Goal: Task Accomplishment & Management: Complete application form

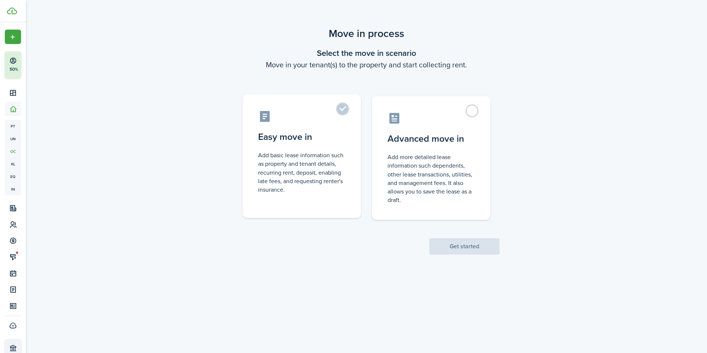
click at [339, 110] on label "Easy move in Add basic lease information such as property and tenant details, r…" at bounding box center [302, 156] width 118 height 124
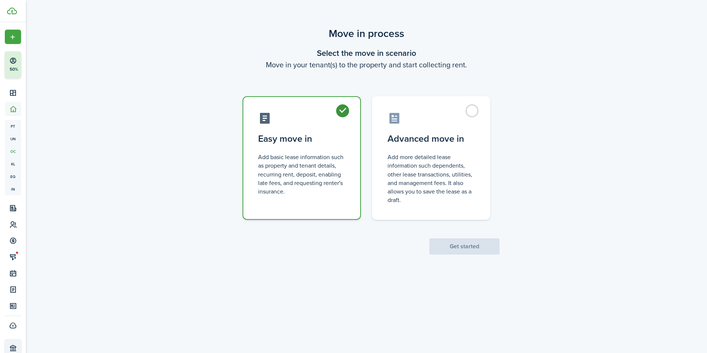
radio input "true"
click at [480, 244] on button "Get started" at bounding box center [465, 246] width 70 height 16
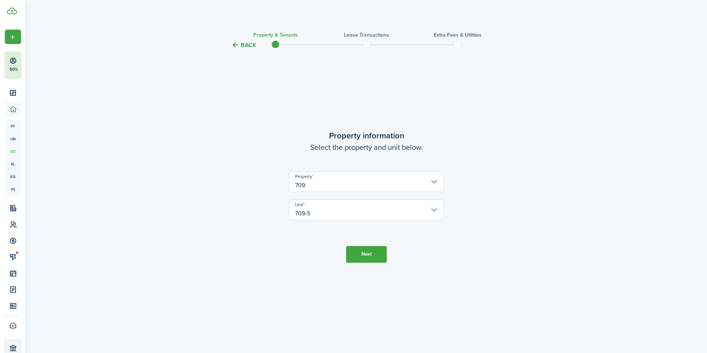
click at [366, 256] on button "Next" at bounding box center [366, 254] width 41 height 17
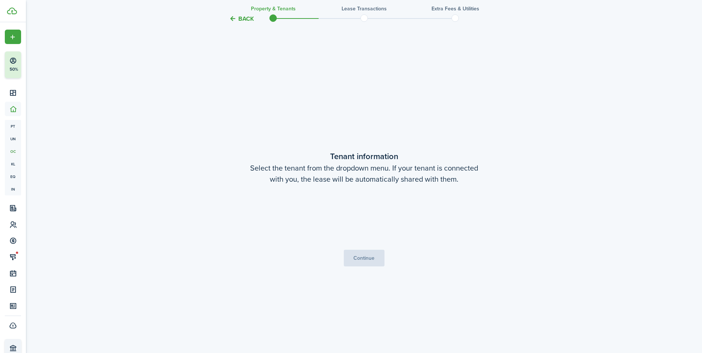
scroll to position [303, 0]
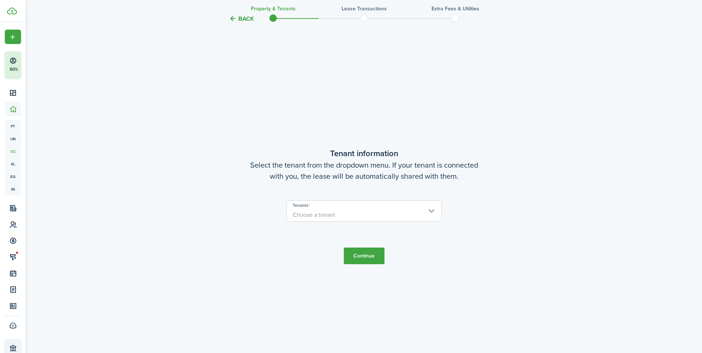
click at [343, 215] on span "Choose a tenant" at bounding box center [364, 215] width 155 height 13
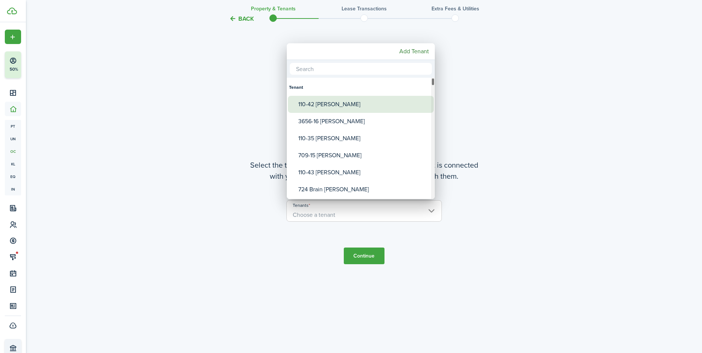
click at [326, 108] on div "110-42 [PERSON_NAME]" at bounding box center [363, 104] width 131 height 17
type input "110-42 [PERSON_NAME]"
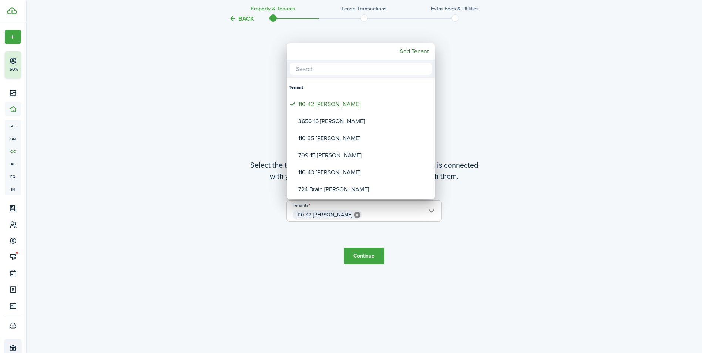
click at [371, 257] on div at bounding box center [351, 176] width 820 height 471
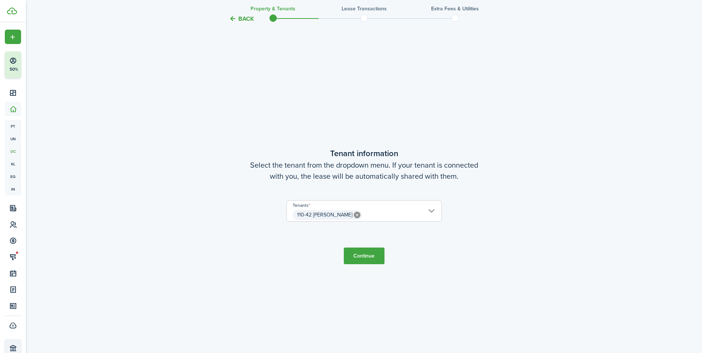
click at [371, 257] on button "Continue" at bounding box center [364, 256] width 41 height 17
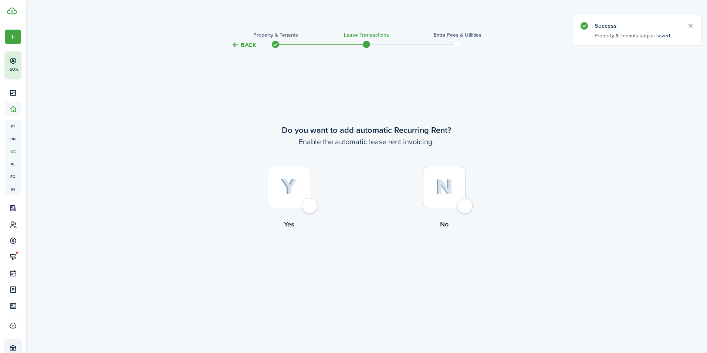
click at [297, 190] on div at bounding box center [289, 187] width 43 height 43
radio input "true"
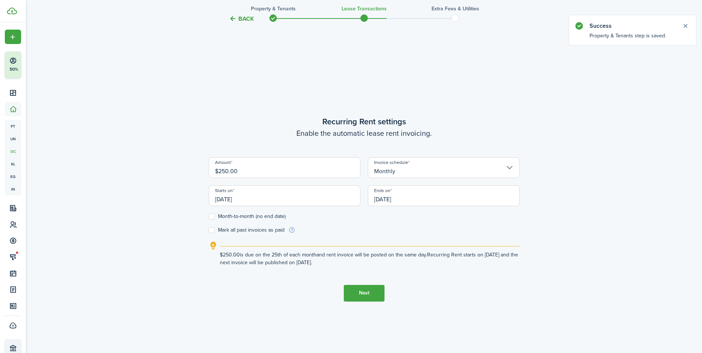
scroll to position [303, 0]
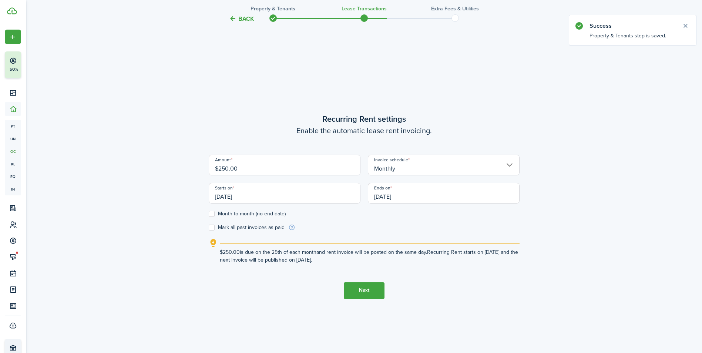
click at [424, 169] on input "Monthly" at bounding box center [444, 165] width 152 height 21
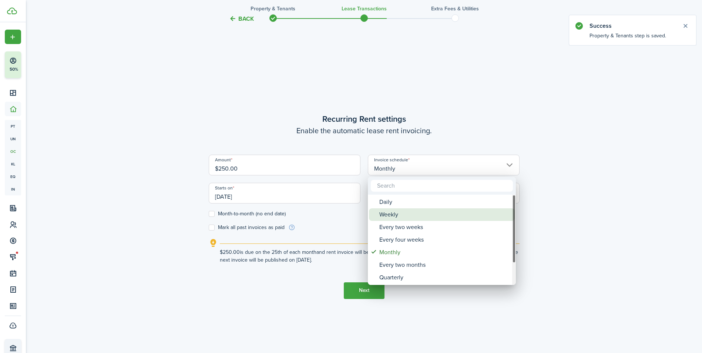
click at [421, 214] on div "Weekly" at bounding box center [444, 214] width 131 height 13
type input "Weekly"
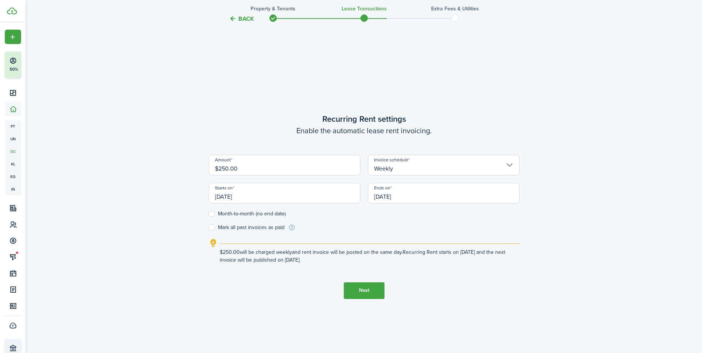
click at [256, 192] on input "[DATE]" at bounding box center [285, 193] width 152 height 21
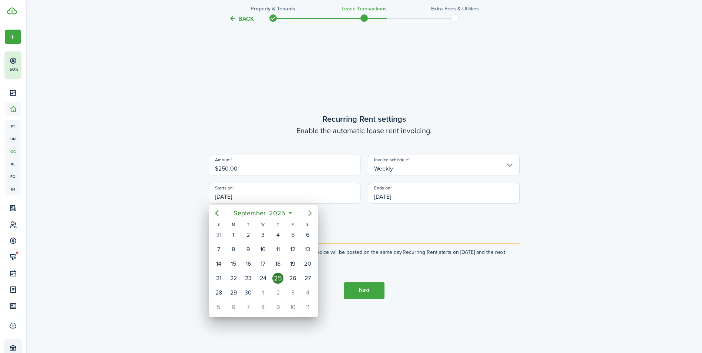
click at [311, 211] on icon "Next page" at bounding box center [310, 213] width 9 height 9
click at [289, 244] on div "10" at bounding box center [292, 249] width 15 height 14
type input "[DATE]"
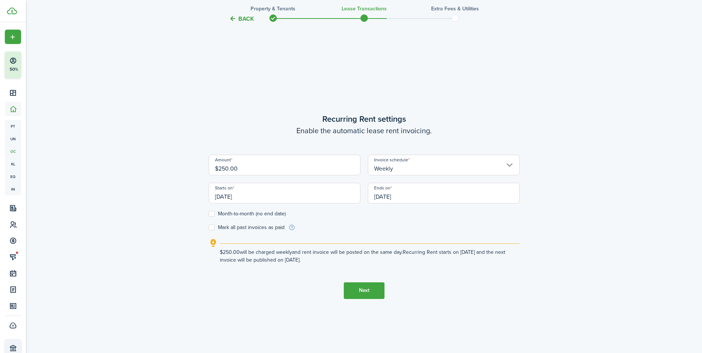
click at [431, 197] on input "[DATE]" at bounding box center [444, 193] width 152 height 21
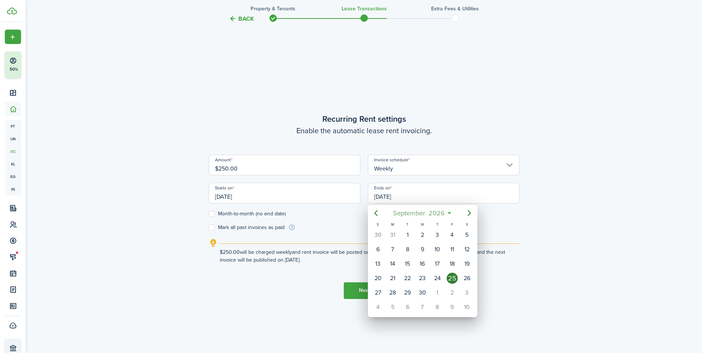
click at [397, 214] on span "September" at bounding box center [409, 212] width 36 height 13
click at [397, 239] on div "Jan" at bounding box center [388, 233] width 30 height 22
click at [455, 291] on div "30" at bounding box center [451, 292] width 11 height 11
type input "[DATE]"
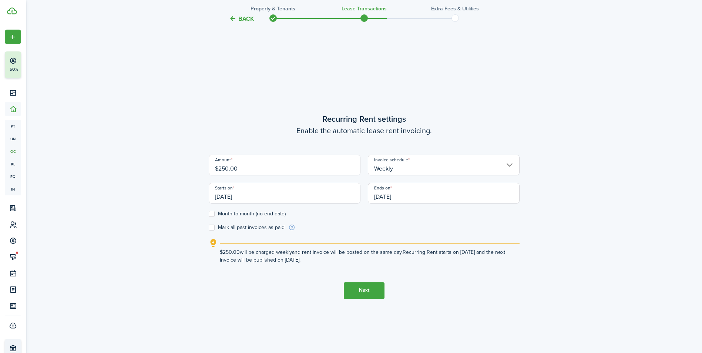
click at [360, 288] on button "Next" at bounding box center [364, 290] width 41 height 17
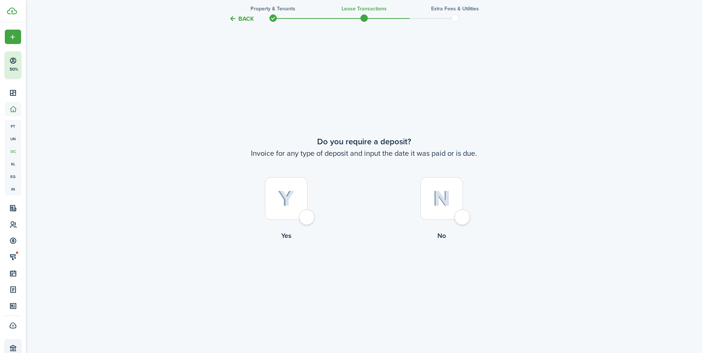
scroll to position [656, 0]
click at [279, 200] on img at bounding box center [286, 197] width 17 height 16
radio input "true"
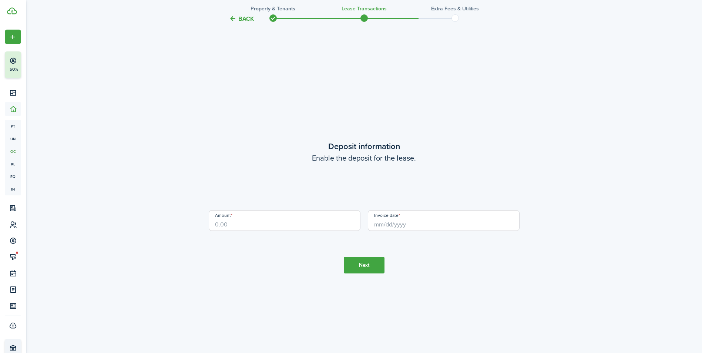
scroll to position [1009, 0]
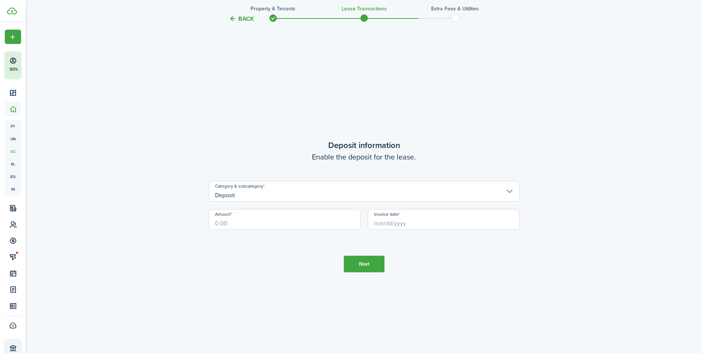
click at [286, 224] on input "Amount" at bounding box center [285, 219] width 152 height 21
click at [385, 228] on input "Invoice date" at bounding box center [444, 219] width 152 height 21
type input "$1,000.00"
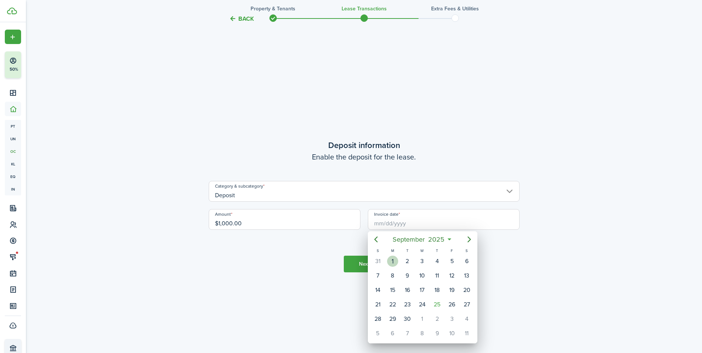
click at [398, 260] on div "1" at bounding box center [392, 261] width 11 height 11
type input "[DATE]"
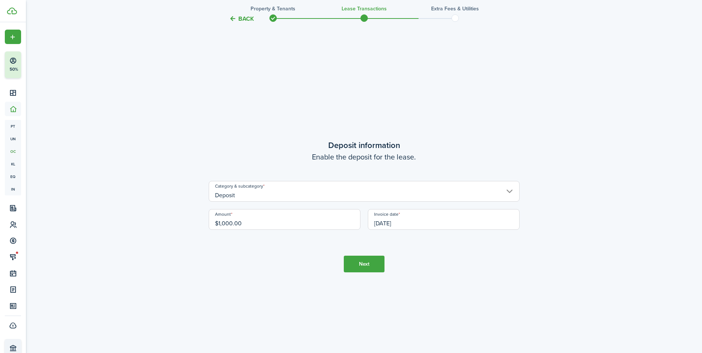
click at [371, 257] on button "Next" at bounding box center [364, 264] width 41 height 17
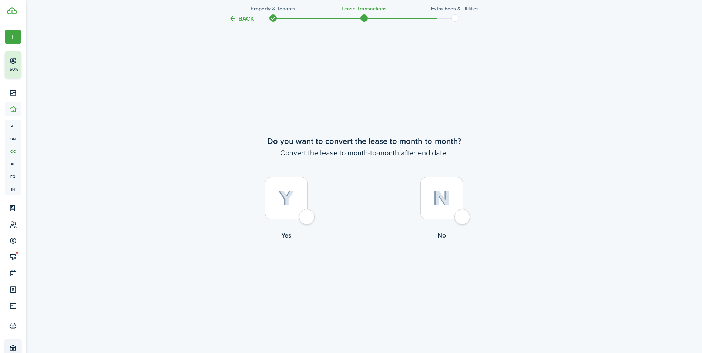
scroll to position [1362, 0]
click at [441, 206] on div at bounding box center [441, 196] width 43 height 43
radio input "true"
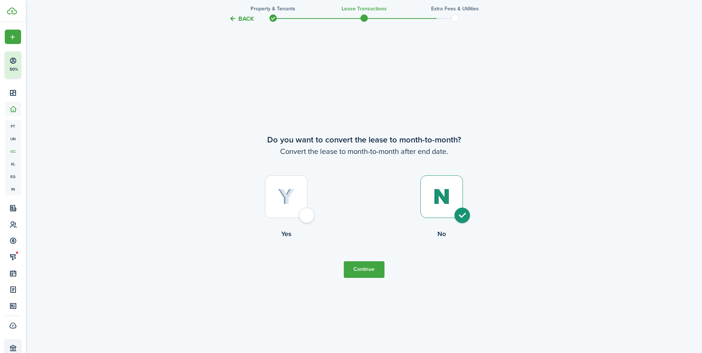
click at [355, 275] on button "Continue" at bounding box center [364, 269] width 41 height 17
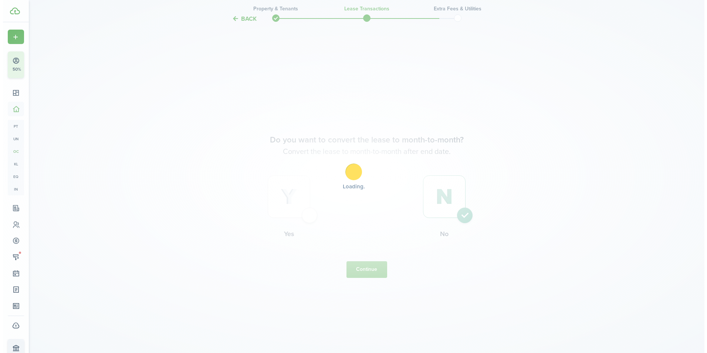
scroll to position [0, 0]
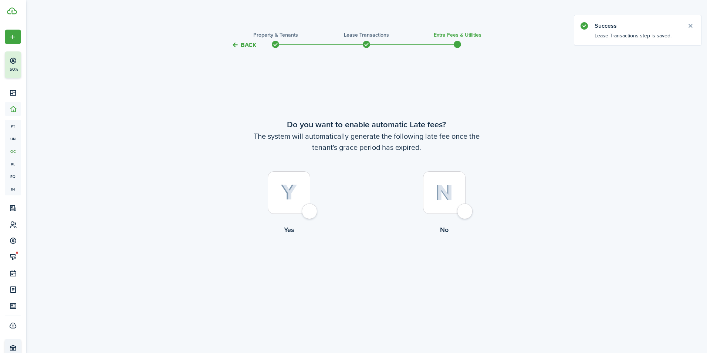
click at [276, 198] on div at bounding box center [289, 192] width 43 height 43
radio input "true"
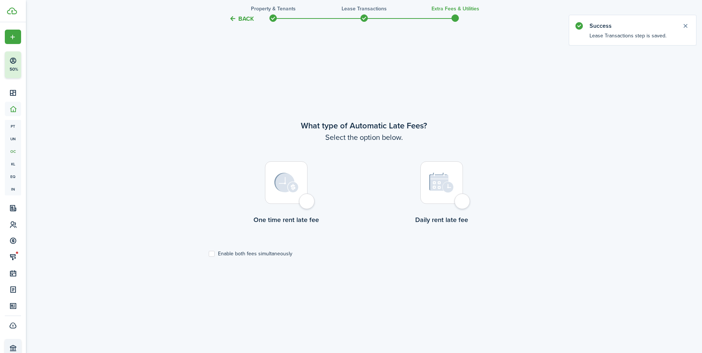
click at [293, 189] on img at bounding box center [286, 183] width 24 height 20
radio input "true"
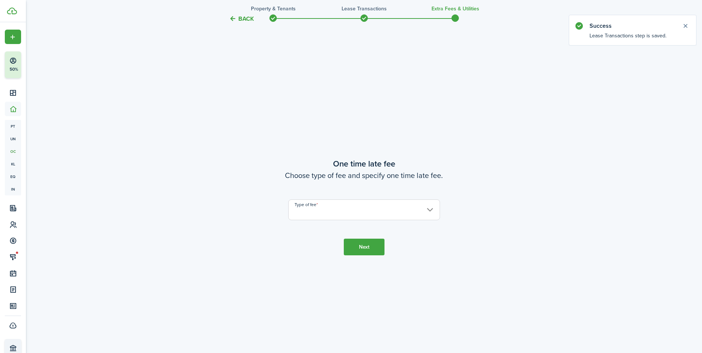
scroll to position [656, 0]
click at [345, 211] on input "Type of fee" at bounding box center [364, 209] width 152 height 21
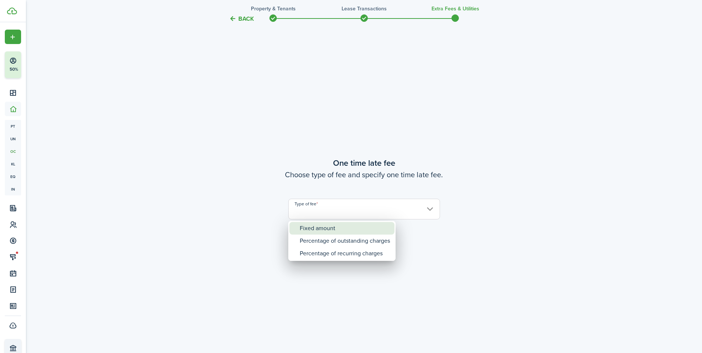
click at [344, 226] on div "Fixed amount" at bounding box center [345, 228] width 90 height 13
type input "Fixed amount"
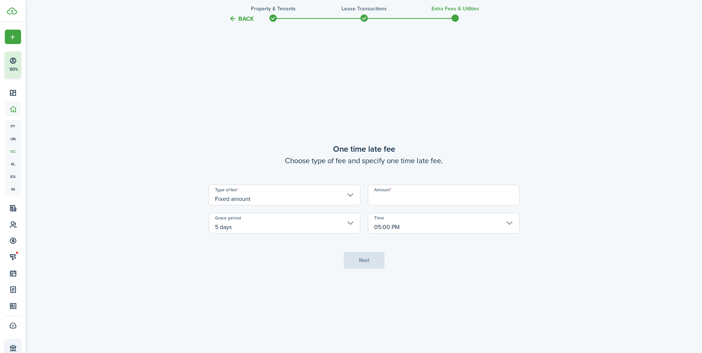
click at [409, 200] on input "Amount" at bounding box center [444, 195] width 152 height 21
type input "$10.00"
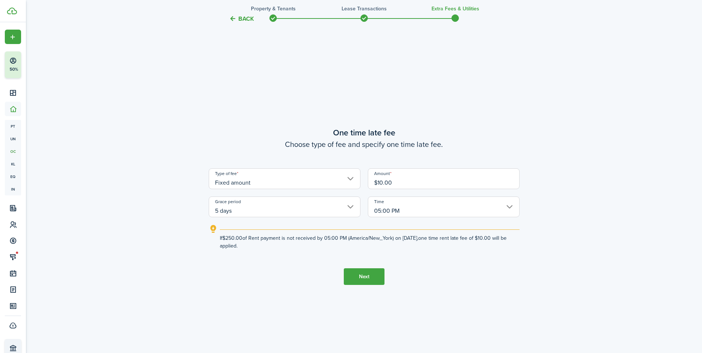
click at [367, 275] on button "Next" at bounding box center [364, 276] width 41 height 17
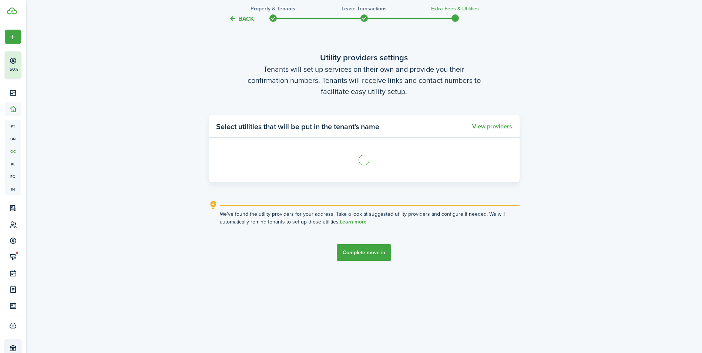
scroll to position [1030, 0]
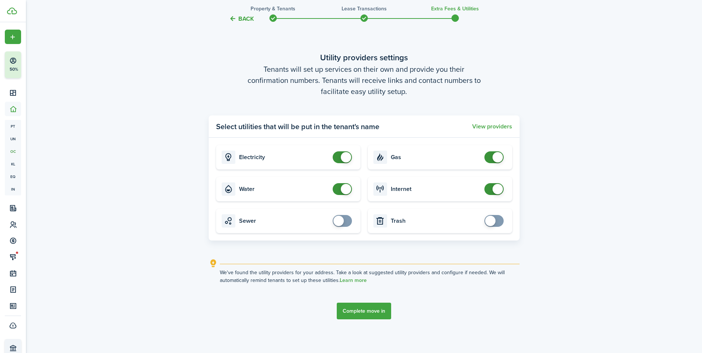
checkbox input "false"
click at [346, 160] on span at bounding box center [346, 157] width 10 height 10
checkbox input "false"
click at [351, 188] on span at bounding box center [346, 189] width 10 height 10
checkbox input "false"
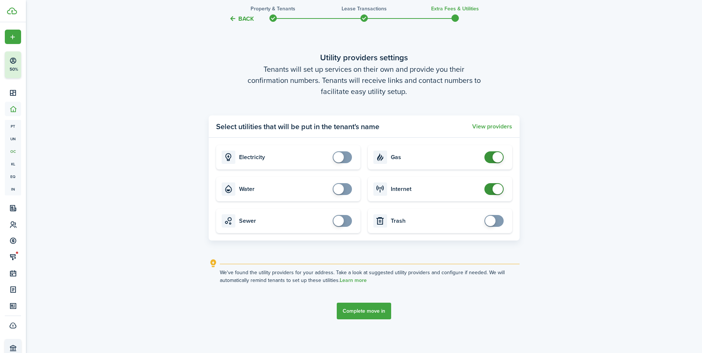
click at [497, 157] on span at bounding box center [497, 157] width 10 height 10
checkbox input "false"
click at [496, 189] on span at bounding box center [497, 189] width 10 height 10
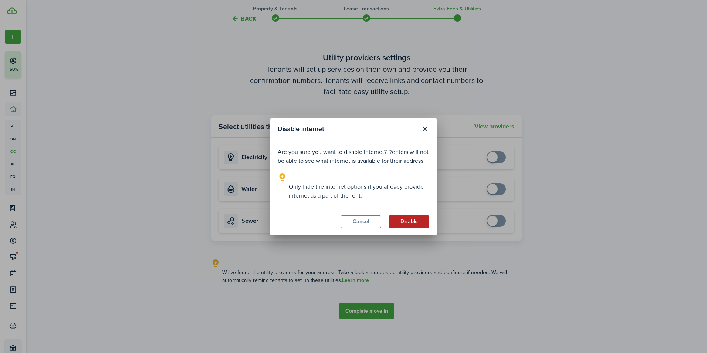
click at [401, 220] on button "Disable" at bounding box center [409, 221] width 41 height 13
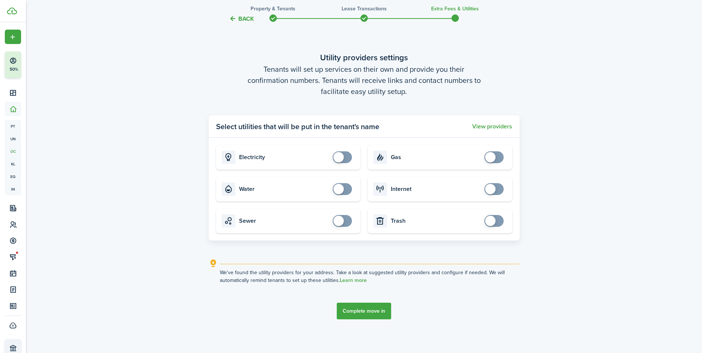
click at [367, 310] on button "Complete move in" at bounding box center [364, 311] width 54 height 17
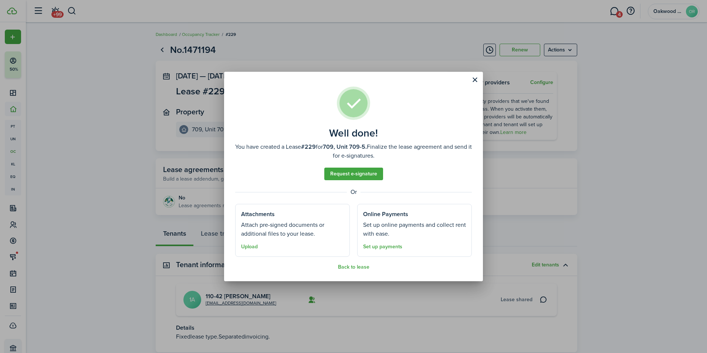
click at [171, 158] on div "Well done! You have created a Lease #229 for 709, Unit 709-5. Finalize the leas…" at bounding box center [353, 176] width 707 height 353
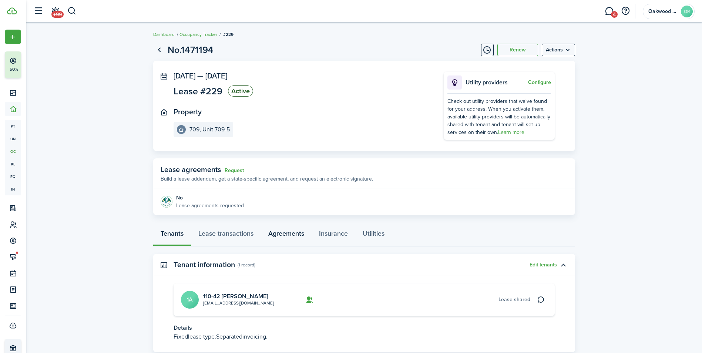
click at [299, 236] on link "Agreements" at bounding box center [286, 235] width 51 height 22
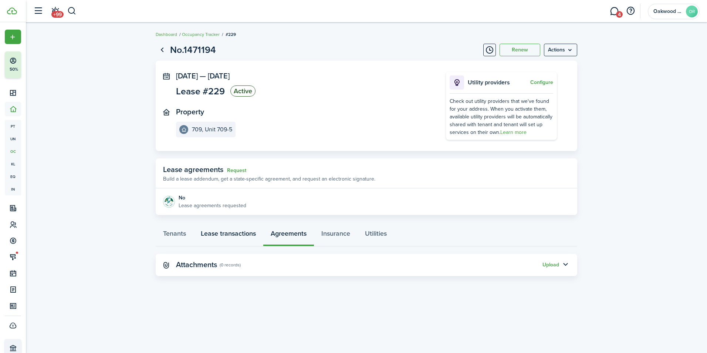
click at [232, 233] on link "Lease transactions" at bounding box center [228, 235] width 70 height 22
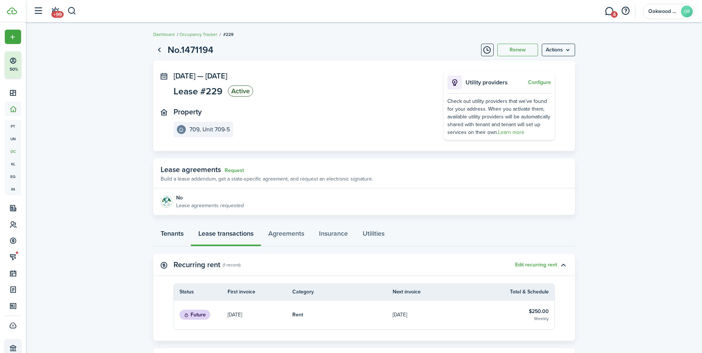
click at [165, 233] on link "Tenants" at bounding box center [172, 235] width 38 height 22
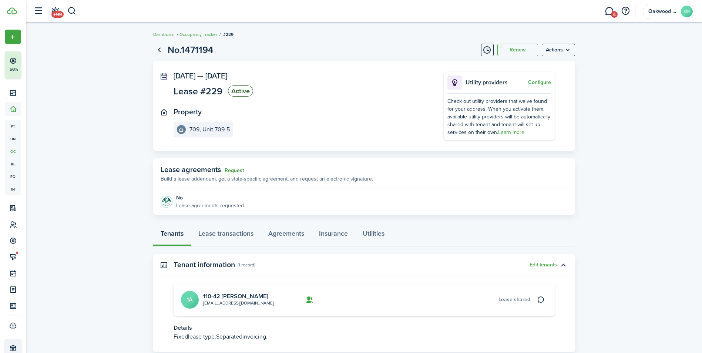
click at [236, 168] on link "Request" at bounding box center [234, 171] width 19 height 6
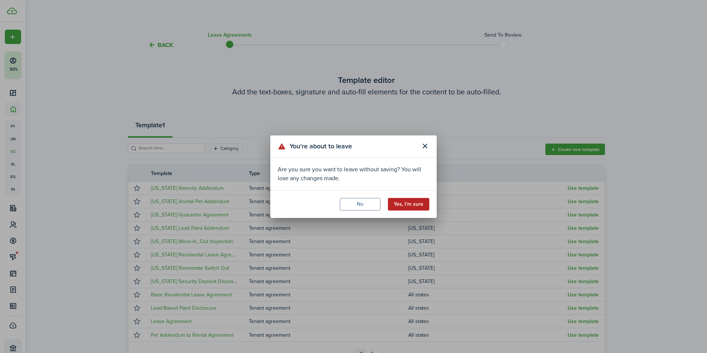
click at [421, 208] on button "Yes, I'm sure" at bounding box center [408, 204] width 41 height 13
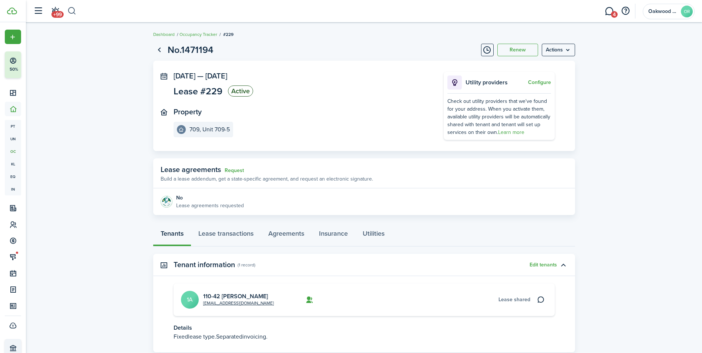
click at [70, 13] on button "button" at bounding box center [71, 11] width 9 height 13
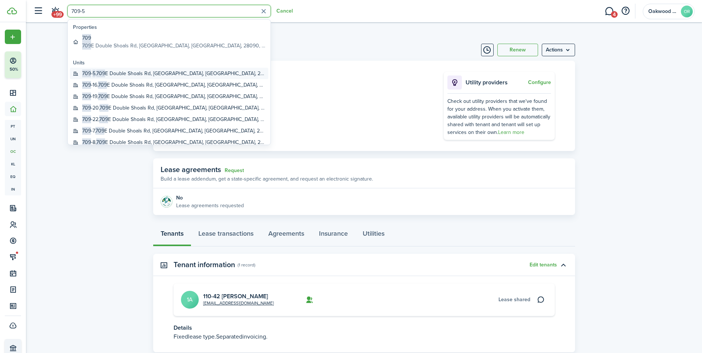
type input "709-5"
click at [103, 72] on span "709" at bounding box center [100, 74] width 9 height 8
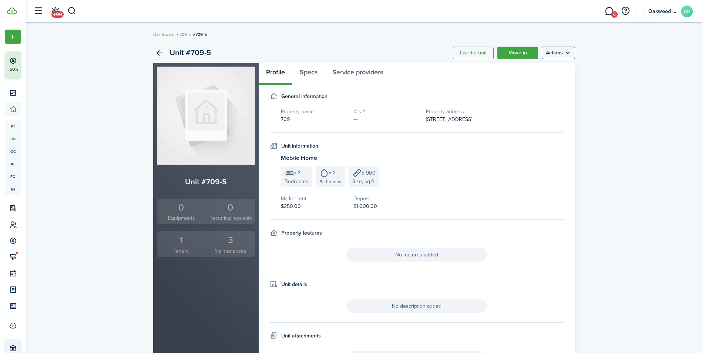
click at [195, 245] on div "1" at bounding box center [182, 240] width 46 height 14
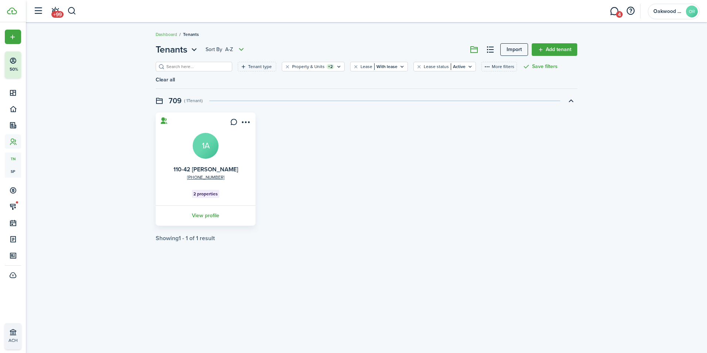
click at [212, 134] on avatar-text "1A" at bounding box center [206, 146] width 26 height 26
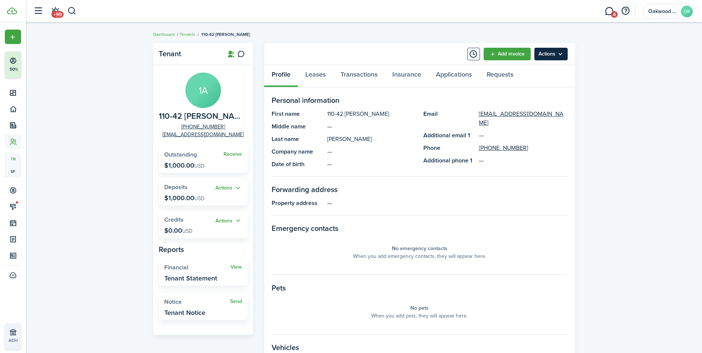
click at [562, 54] on menu-btn "Actions" at bounding box center [550, 54] width 33 height 13
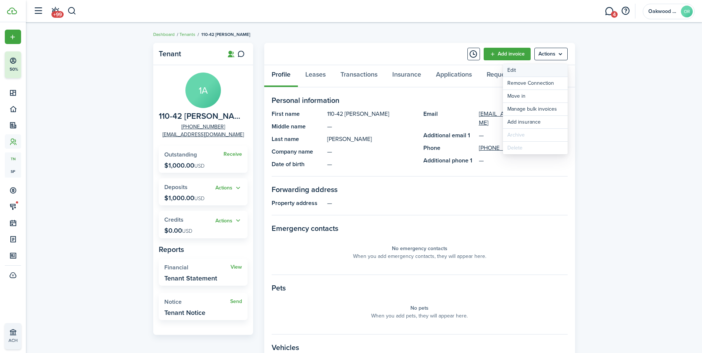
click at [522, 71] on link "Edit" at bounding box center [535, 70] width 65 height 13
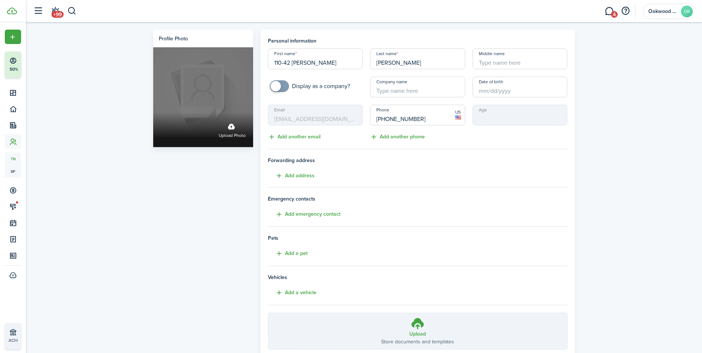
drag, startPoint x: 290, startPoint y: 61, endPoint x: 247, endPoint y: 73, distance: 44.3
click at [247, 73] on div "Profile photo Upload photo Personal information First name 110-42 [PERSON_NAME]…" at bounding box center [363, 207] width 429 height 355
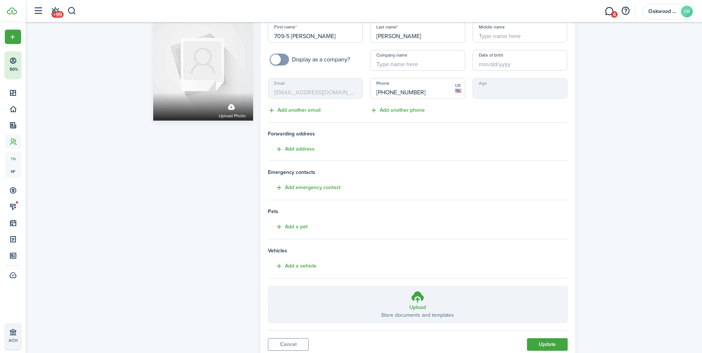
scroll to position [52, 0]
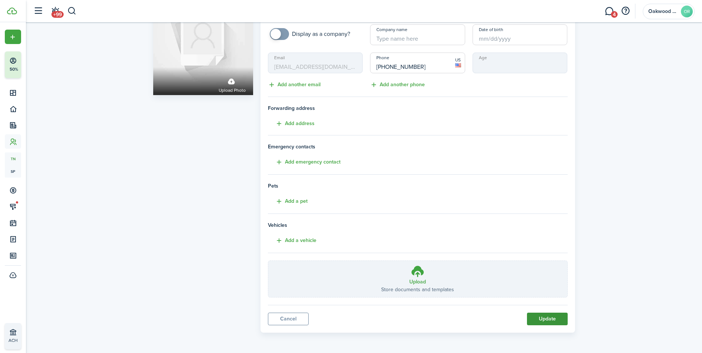
type input "709-5 [PERSON_NAME]"
click at [543, 313] on button "Update" at bounding box center [547, 319] width 41 height 13
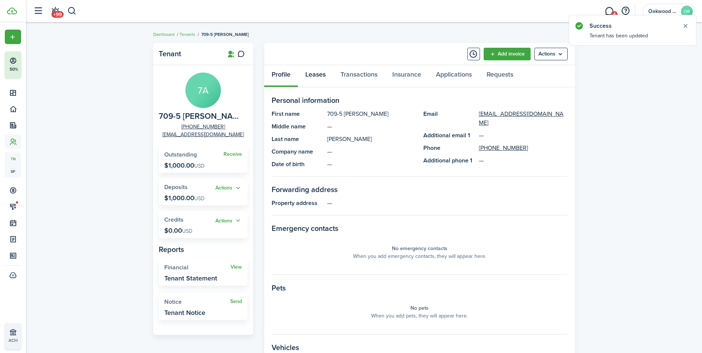
click at [321, 77] on link "Leases" at bounding box center [315, 76] width 35 height 22
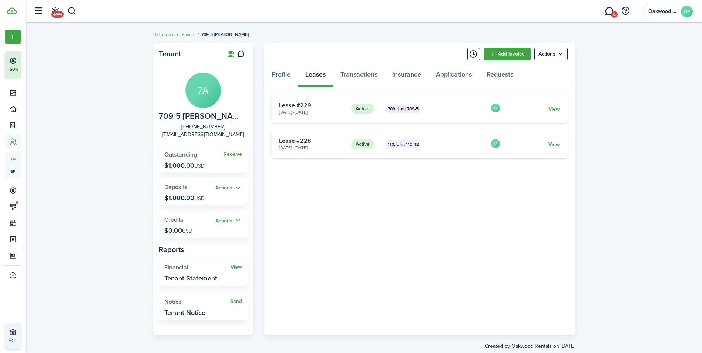
click at [553, 141] on link "View" at bounding box center [553, 145] width 11 height 8
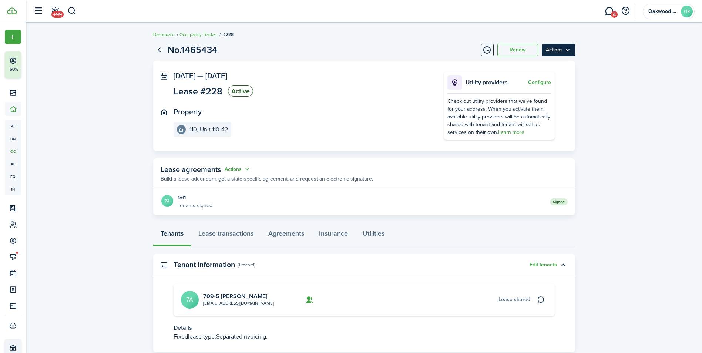
click at [569, 50] on menu-btn "Actions" at bounding box center [558, 50] width 33 height 13
click at [520, 68] on button "Edit" at bounding box center [542, 66] width 65 height 13
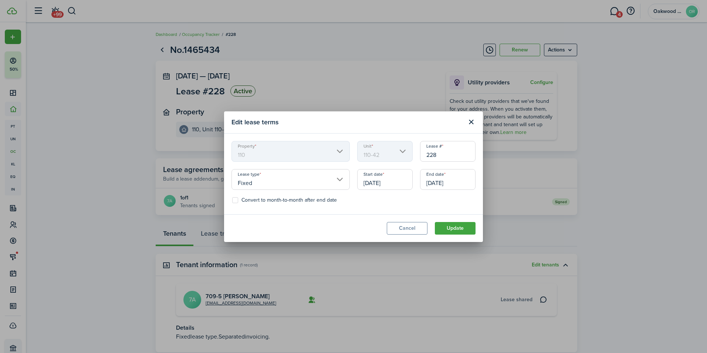
click at [377, 152] on mbsc-scroller "Unit 110-42" at bounding box center [384, 151] width 55 height 21
click at [471, 122] on button "Close modal" at bounding box center [471, 122] width 13 height 13
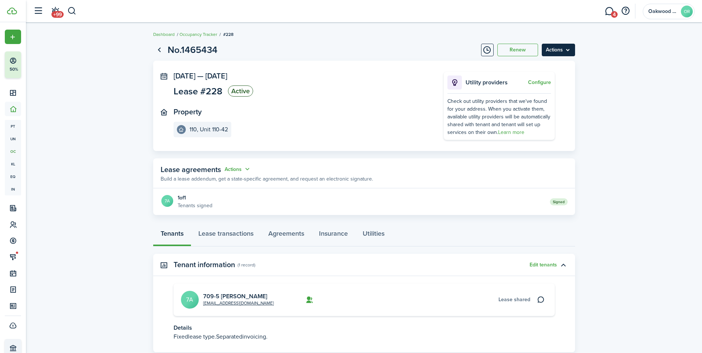
click at [561, 56] on menu-btn "Actions" at bounding box center [558, 50] width 33 height 13
click at [529, 96] on link "End Lease" at bounding box center [542, 92] width 65 height 13
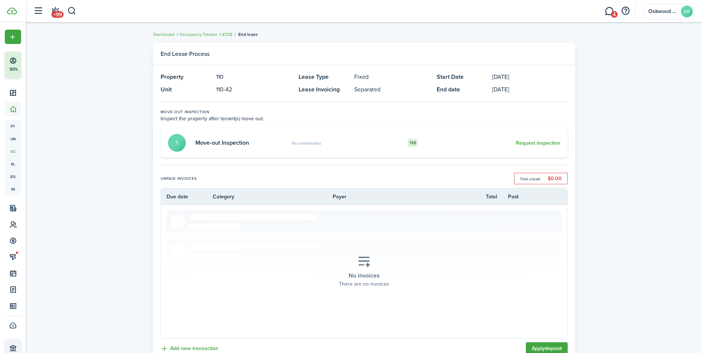
scroll to position [148, 0]
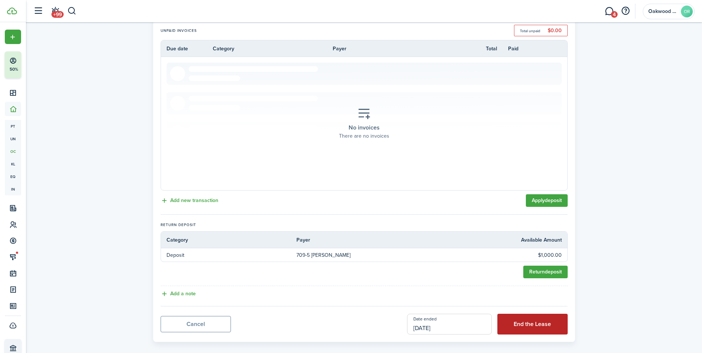
click at [523, 323] on button "End the Lease" at bounding box center [532, 324] width 70 height 21
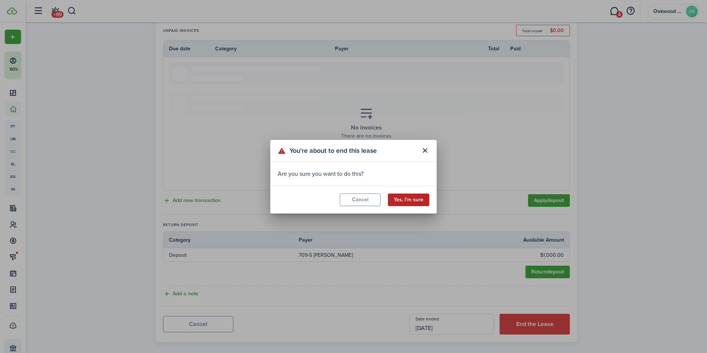
click at [397, 199] on button "Yes, I'm sure" at bounding box center [408, 199] width 41 height 13
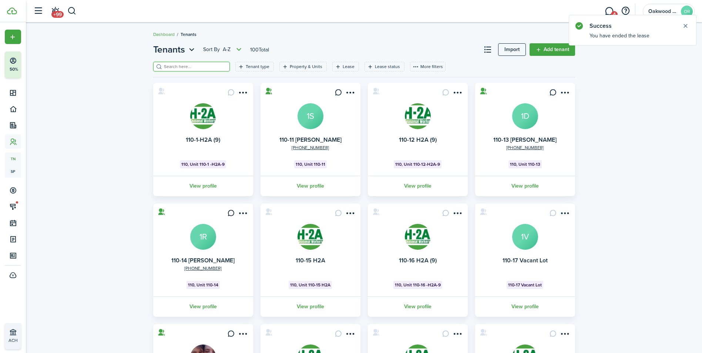
click at [169, 63] on input "search" at bounding box center [194, 66] width 65 height 7
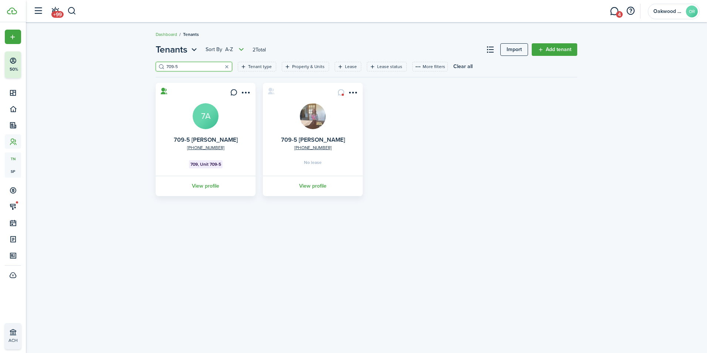
type input "709-5"
click at [207, 122] on avatar-text "7A" at bounding box center [206, 116] width 26 height 26
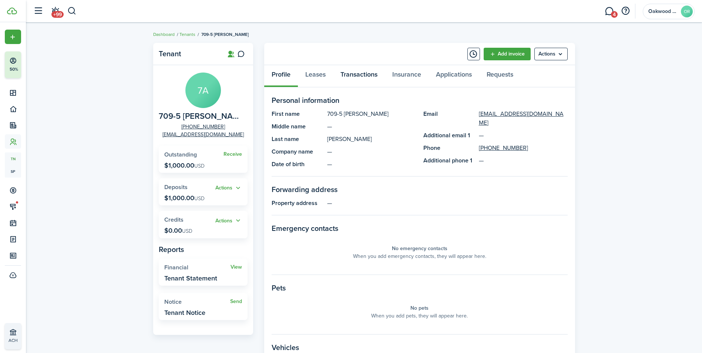
click at [354, 74] on link "Transactions" at bounding box center [359, 76] width 52 height 22
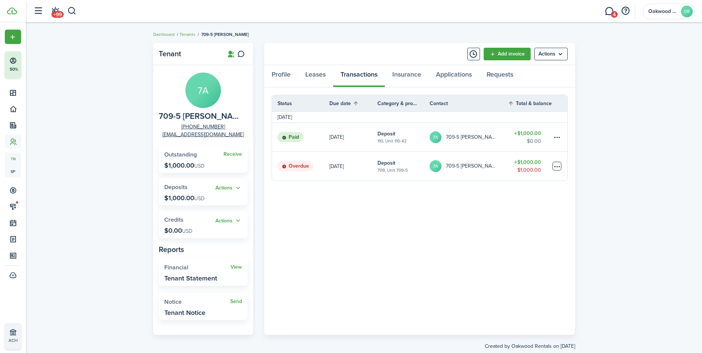
click at [555, 167] on table-menu-btn-icon at bounding box center [556, 166] width 9 height 9
click at [519, 188] on link "Mark as paid" at bounding box center [528, 193] width 65 height 13
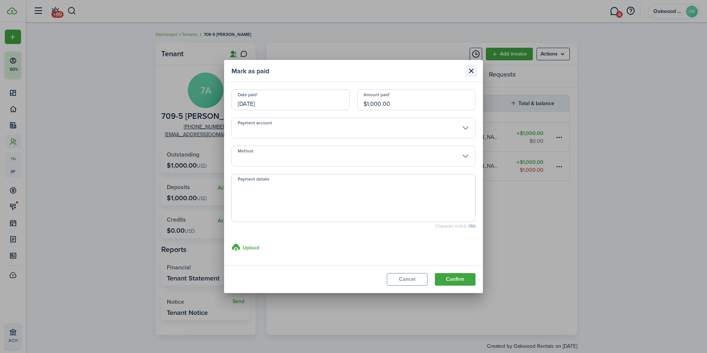
click at [474, 69] on button "Close modal" at bounding box center [471, 71] width 13 height 13
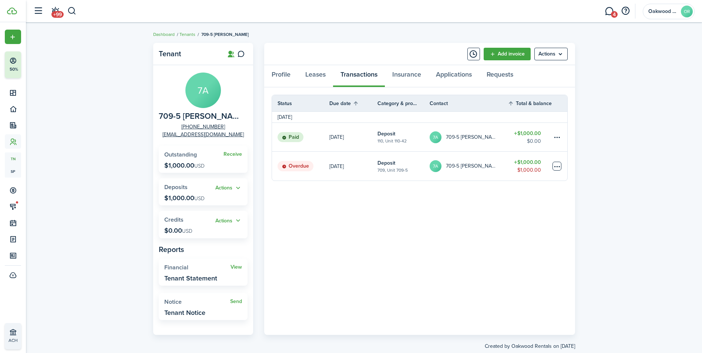
click at [557, 162] on table-menu-btn-icon "Open menu" at bounding box center [556, 166] width 9 height 9
click at [531, 195] on link "Mark as paid" at bounding box center [528, 193] width 65 height 13
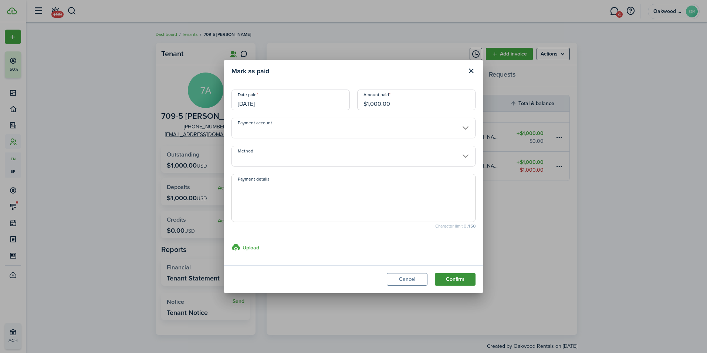
click at [449, 280] on button "Confirm" at bounding box center [455, 279] width 41 height 13
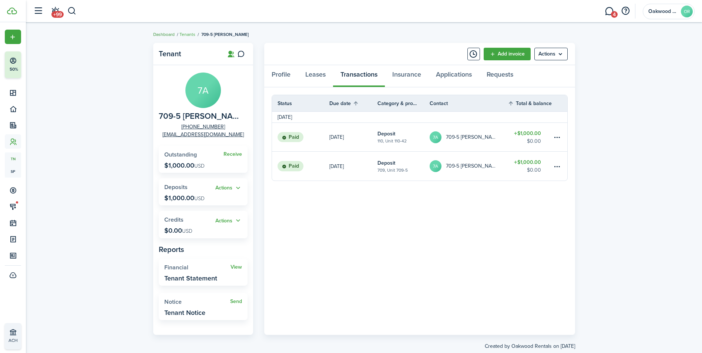
click at [156, 33] on link "Dashboard" at bounding box center [163, 34] width 21 height 7
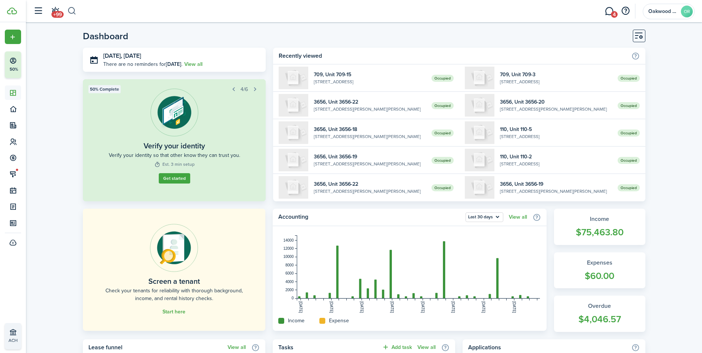
click at [71, 10] on button "button" at bounding box center [71, 11] width 9 height 13
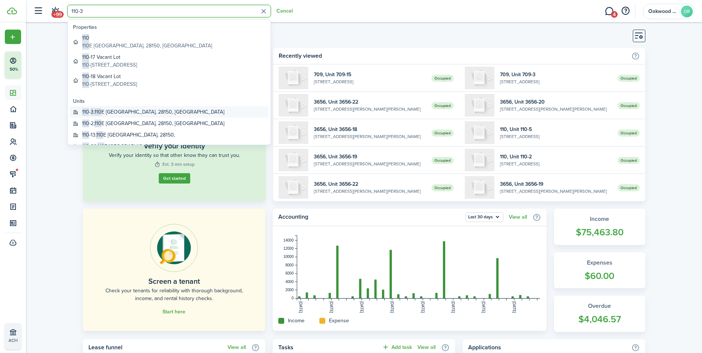
type input "110-3"
click at [120, 113] on global-search-item-title "110 - 3 , [STREET_ADDRESS]" at bounding box center [153, 112] width 142 height 8
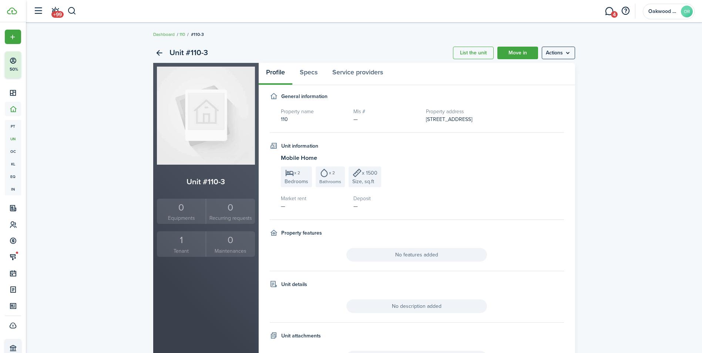
click at [188, 252] on small "Tenant" at bounding box center [182, 251] width 46 height 8
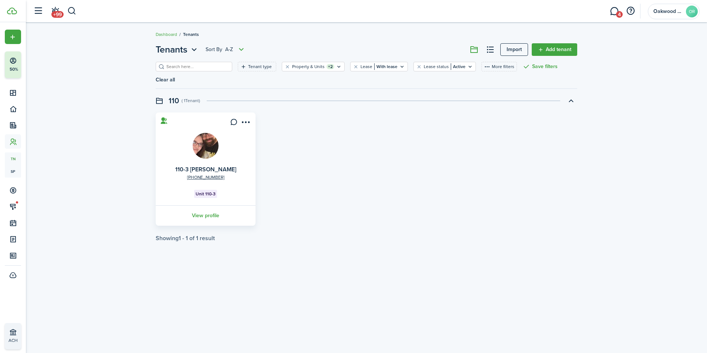
click at [206, 138] on img at bounding box center [206, 146] width 26 height 26
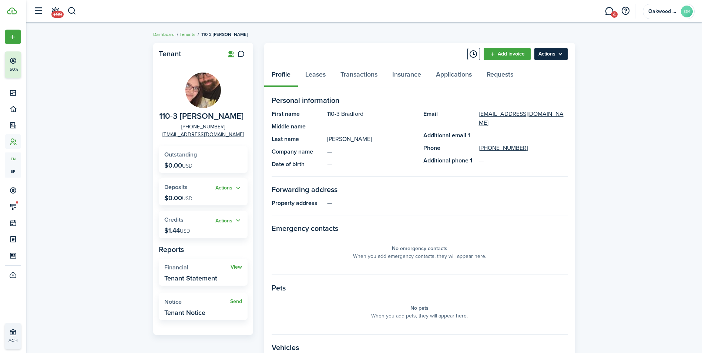
click at [555, 55] on menu-btn "Actions" at bounding box center [550, 54] width 33 height 13
click at [324, 74] on link "Leases" at bounding box center [315, 76] width 35 height 22
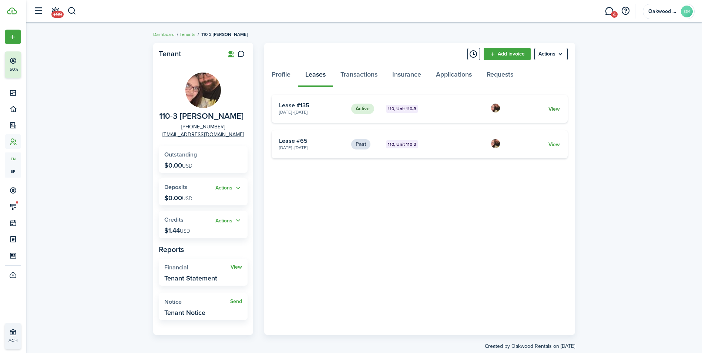
click at [554, 110] on link "View" at bounding box center [553, 109] width 11 height 8
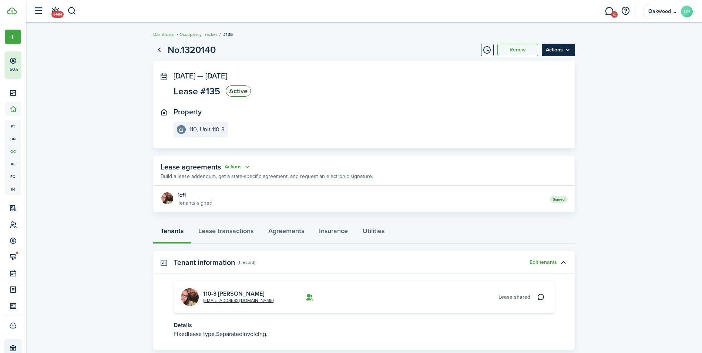
click at [555, 51] on menu-btn "Actions" at bounding box center [558, 50] width 33 height 13
click at [542, 107] on button "Delete" at bounding box center [542, 105] width 65 height 13
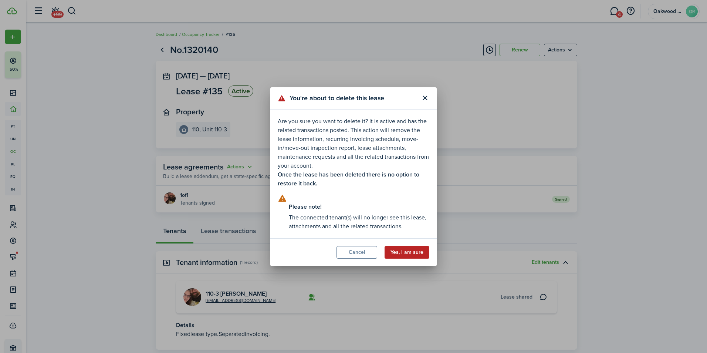
click at [402, 253] on button "Yes, I am sure" at bounding box center [407, 252] width 45 height 13
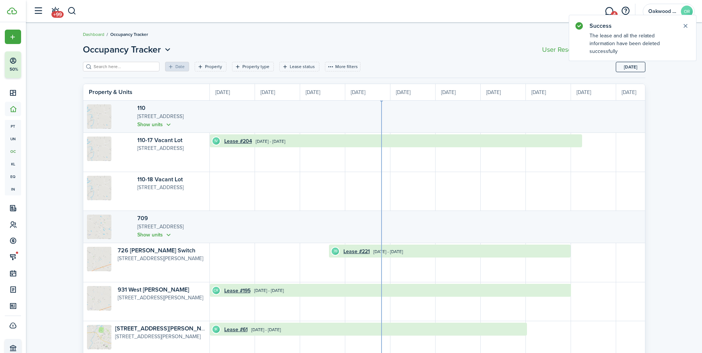
scroll to position [0, 135]
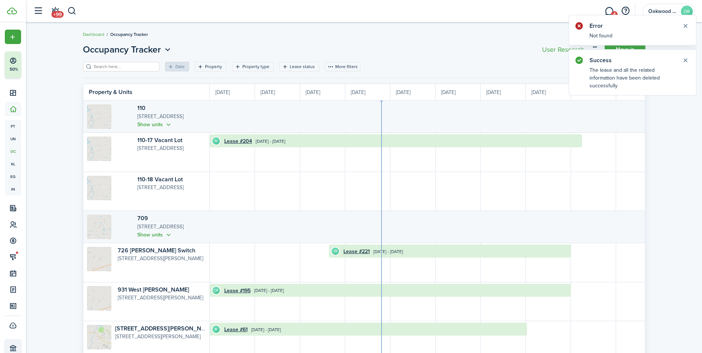
scroll to position [0, 135]
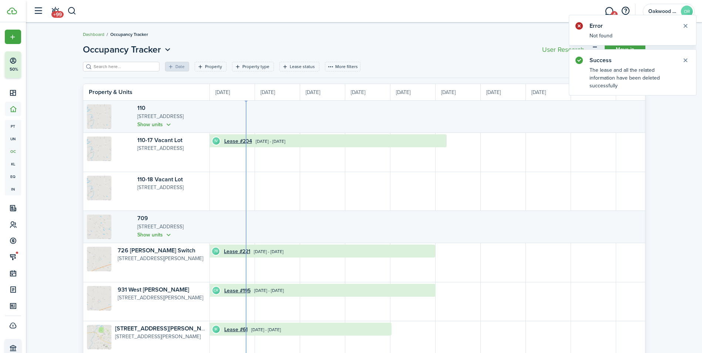
click at [87, 32] on link "Dashboard" at bounding box center [93, 34] width 21 height 7
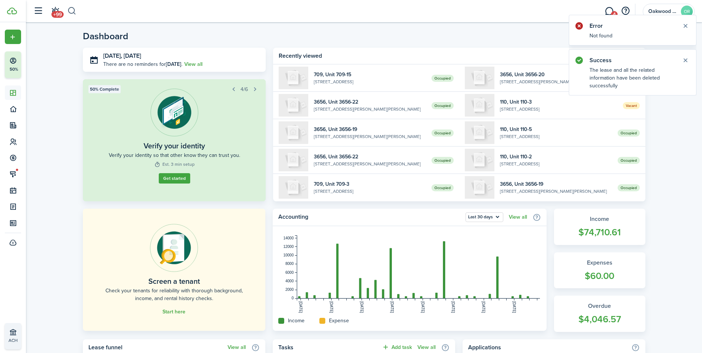
click at [76, 10] on button "button" at bounding box center [71, 11] width 9 height 13
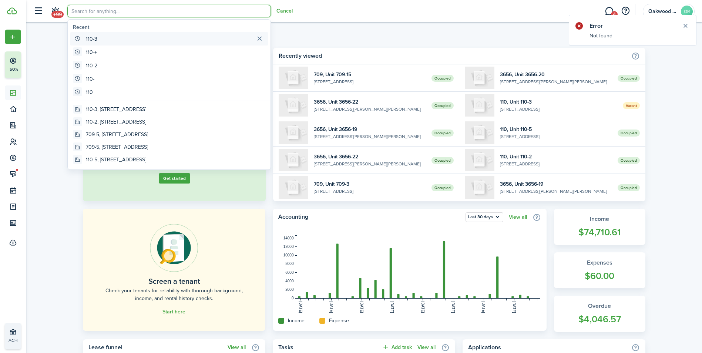
click at [95, 38] on global-search-item-title "110-3" at bounding box center [91, 39] width 11 height 8
type input "110-3"
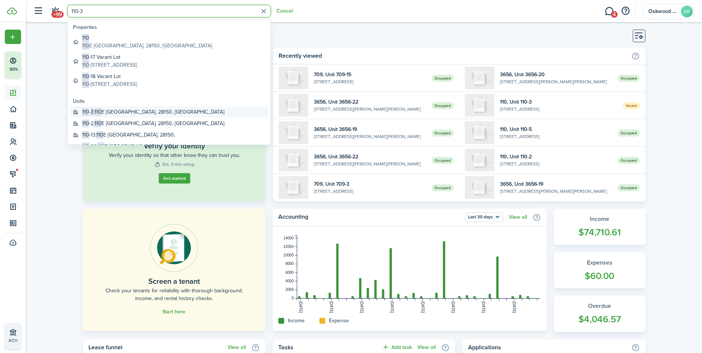
click at [129, 111] on global-search-item-title "110 - 3 , [STREET_ADDRESS]" at bounding box center [153, 112] width 142 height 8
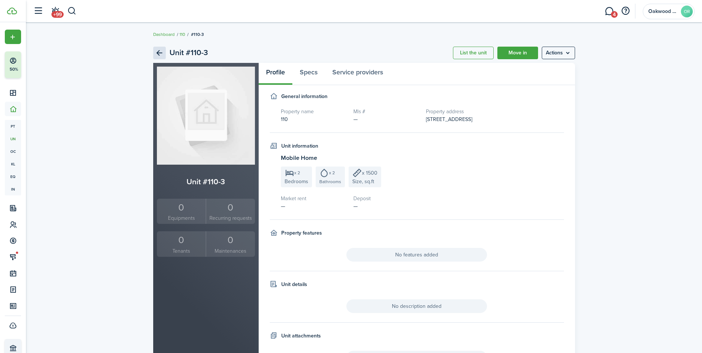
click at [157, 55] on link "Back" at bounding box center [159, 53] width 13 height 13
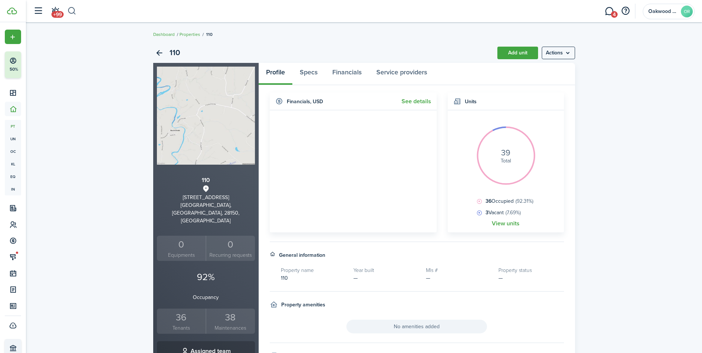
click at [70, 7] on button "button" at bounding box center [71, 11] width 9 height 13
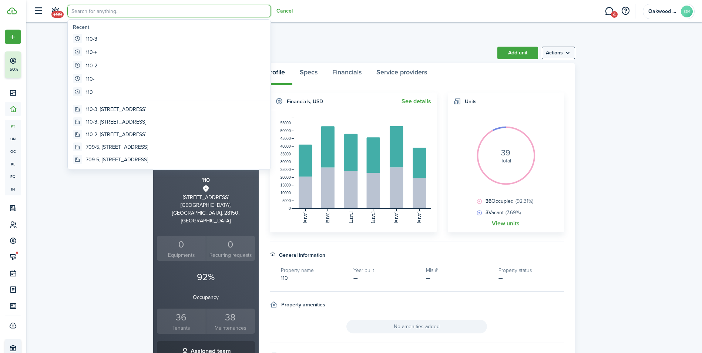
click at [49, 55] on div "110 Add unit Actions 110 [STREET_ADDRESS] 0 Equipments 0 Recurring requests 92%…" at bounding box center [364, 260] width 676 height 442
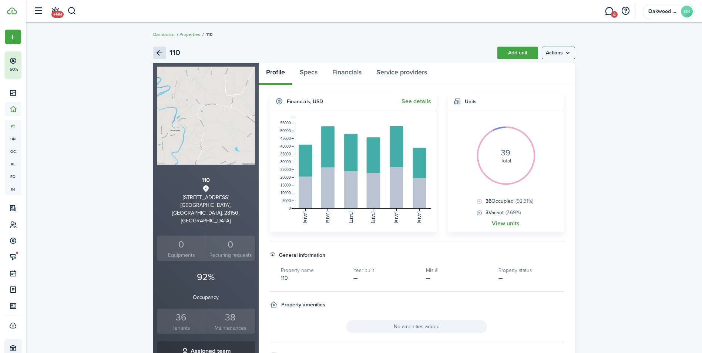
click at [159, 53] on link "Back" at bounding box center [159, 53] width 13 height 13
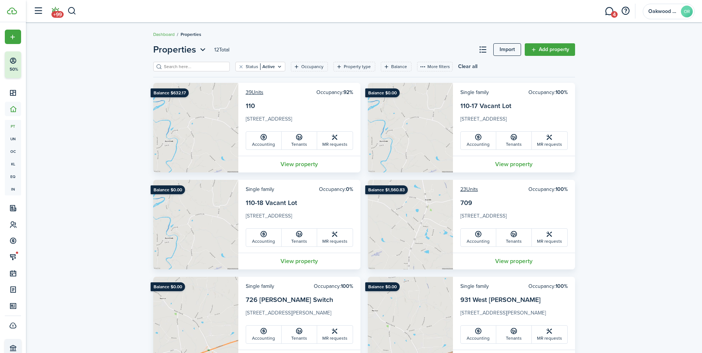
click at [53, 10] on link "+99" at bounding box center [55, 11] width 14 height 19
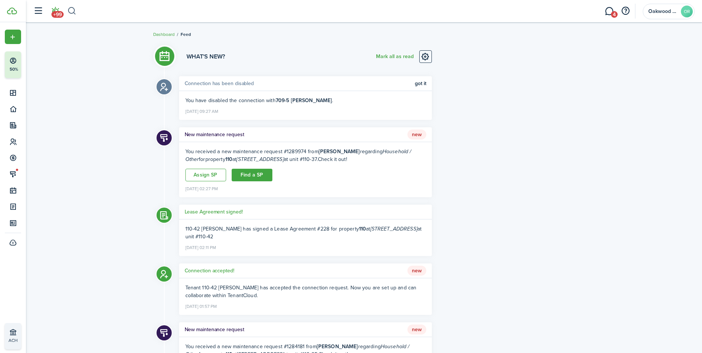
click at [70, 9] on button "button" at bounding box center [71, 11] width 9 height 13
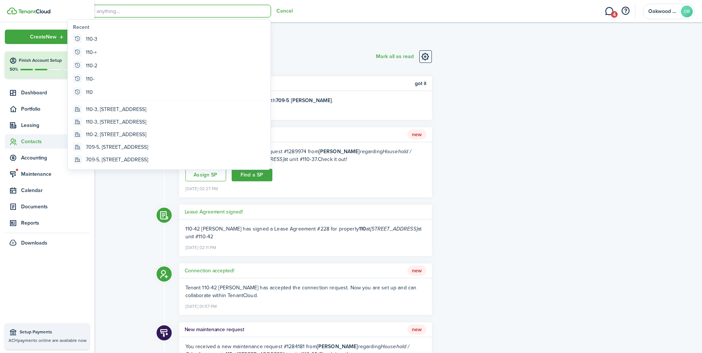
click at [31, 144] on span "Contacts" at bounding box center [55, 142] width 68 height 8
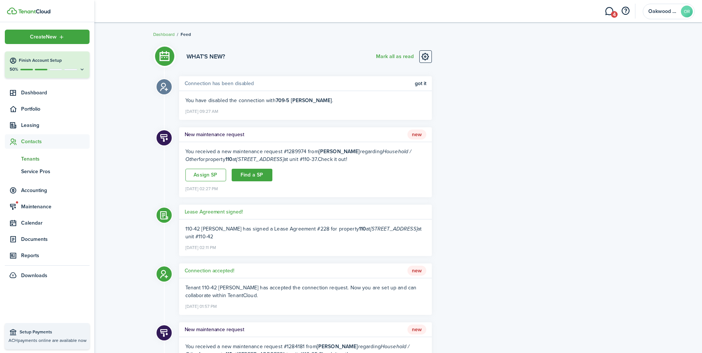
click at [31, 159] on span "Tenants" at bounding box center [55, 159] width 68 height 8
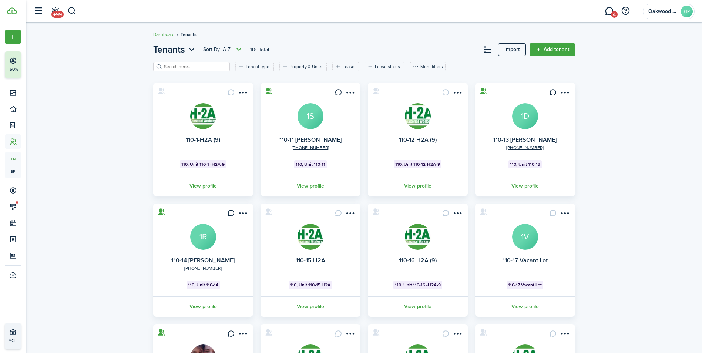
click at [183, 67] on input "search" at bounding box center [194, 66] width 65 height 7
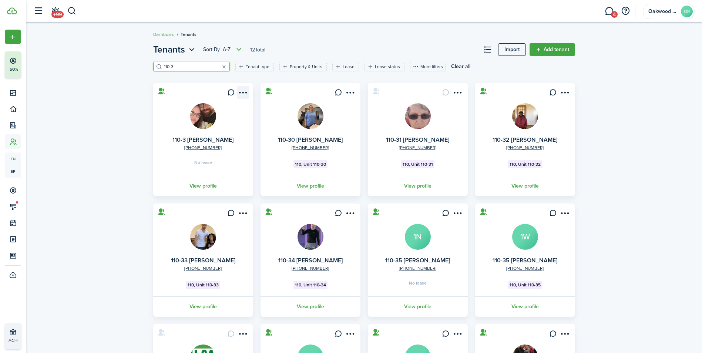
click at [247, 94] on menu-btn-icon "Open menu" at bounding box center [243, 92] width 13 height 13
click at [213, 189] on button "Delete" at bounding box center [216, 186] width 65 height 13
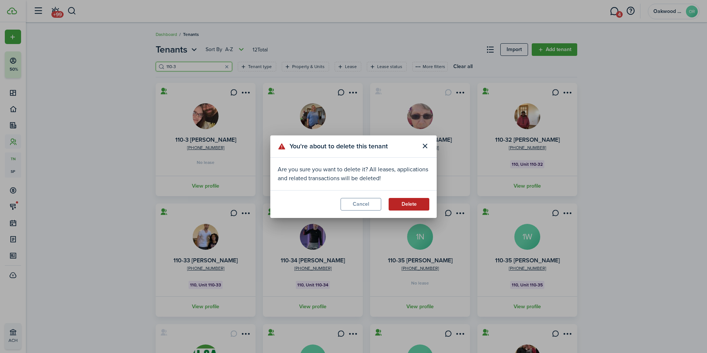
click at [414, 201] on button "Delete" at bounding box center [409, 204] width 41 height 13
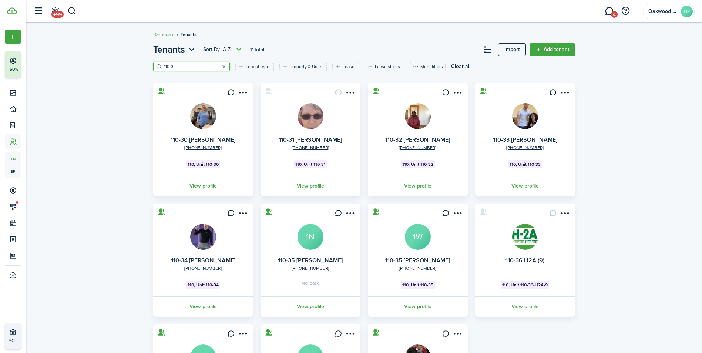
click at [186, 67] on input "110-3" at bounding box center [194, 66] width 65 height 7
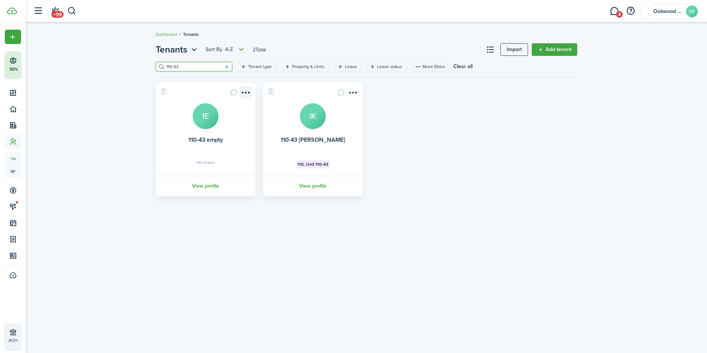
click at [247, 91] on menu-btn-icon "Open menu" at bounding box center [245, 92] width 13 height 13
click at [219, 189] on button "Delete" at bounding box center [218, 186] width 65 height 13
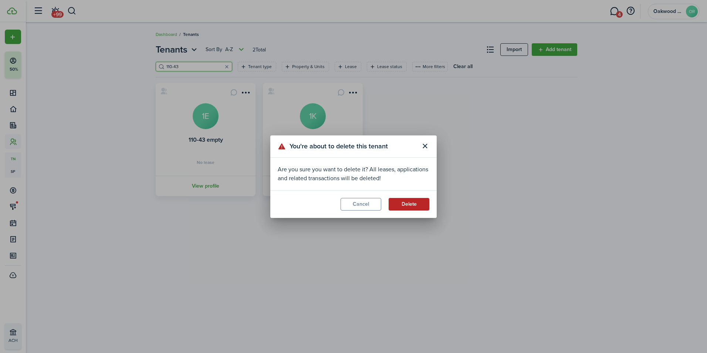
click at [414, 202] on button "Delete" at bounding box center [409, 204] width 41 height 13
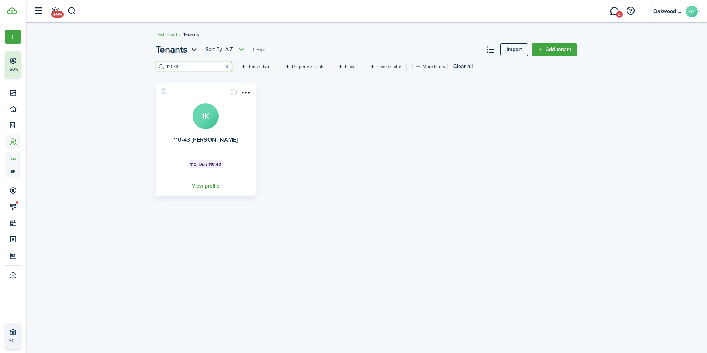
click at [194, 67] on input "110-43" at bounding box center [197, 66] width 65 height 7
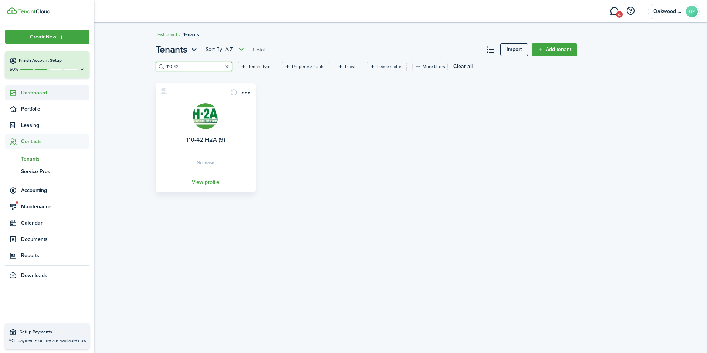
type input "110-42"
click at [34, 88] on link "Dashboard" at bounding box center [47, 92] width 85 height 14
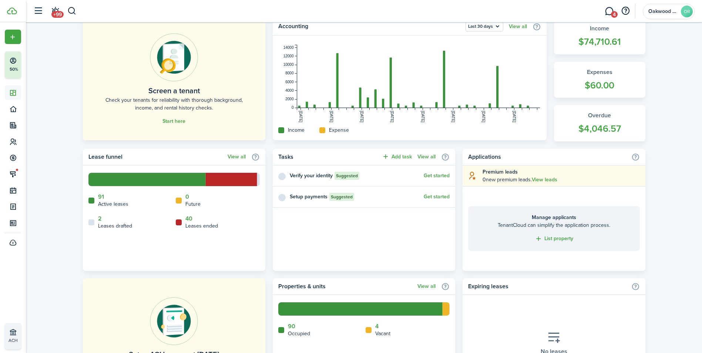
scroll to position [222, 0]
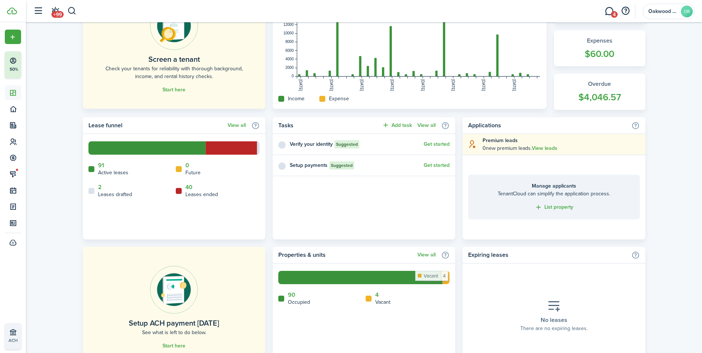
click at [448, 277] on rect at bounding box center [445, 277] width 7 height 13
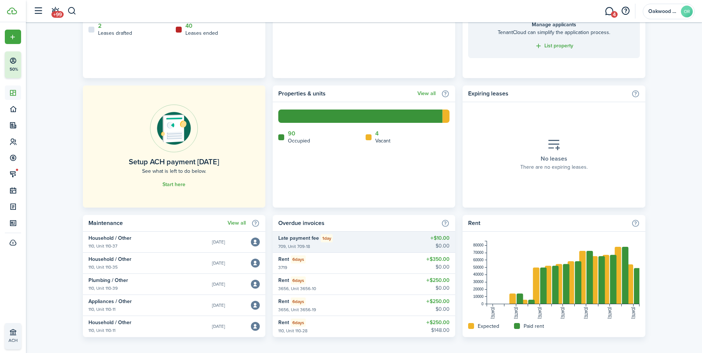
scroll to position [388, 0]
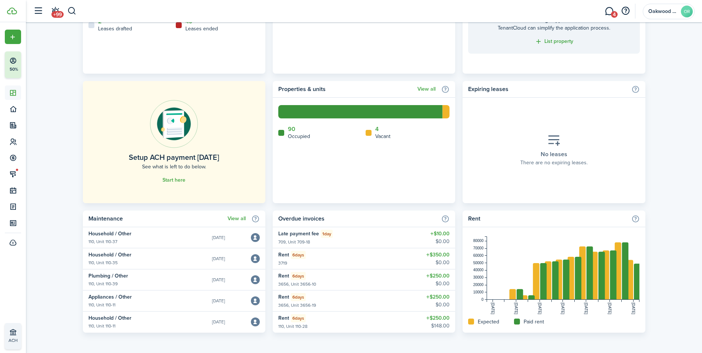
click at [384, 135] on home-widget-title "Vacant" at bounding box center [382, 136] width 15 height 8
click at [367, 133] on icon at bounding box center [369, 133] width 6 height 6
click at [366, 133] on icon at bounding box center [369, 133] width 6 height 6
click at [422, 88] on link "View all" at bounding box center [426, 89] width 18 height 6
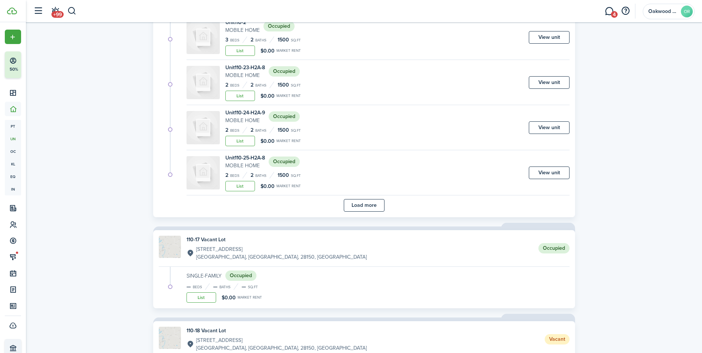
scroll to position [518, 0]
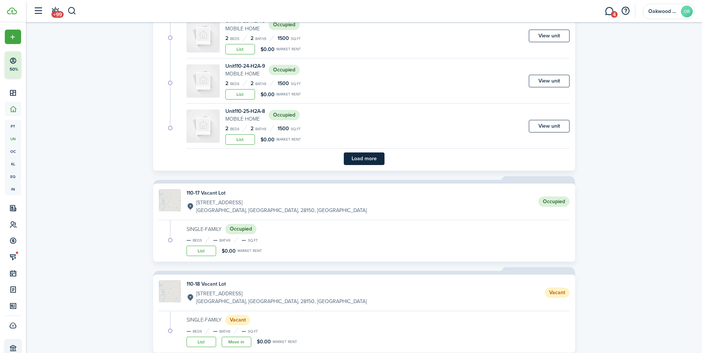
click at [361, 161] on button "Load more" at bounding box center [364, 158] width 41 height 13
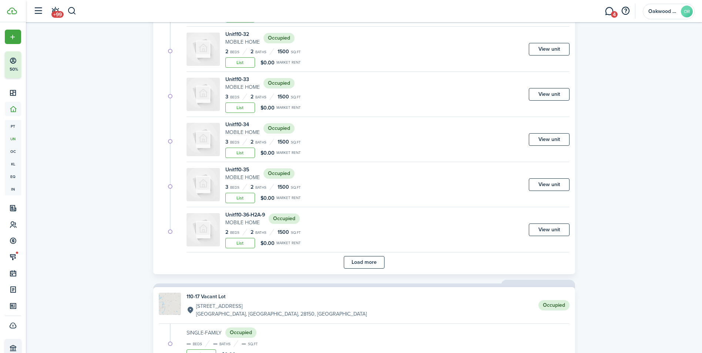
scroll to position [999, 0]
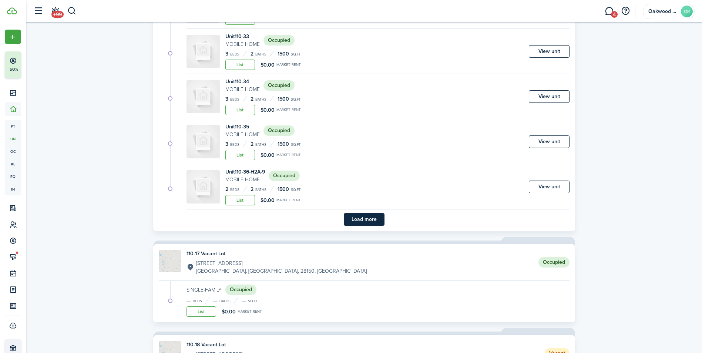
click at [370, 221] on button "Load more" at bounding box center [364, 219] width 41 height 13
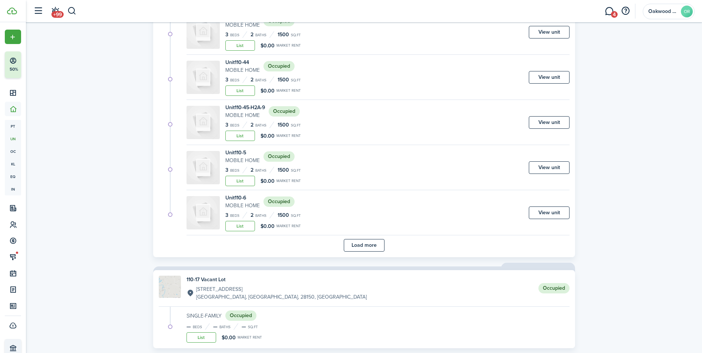
scroll to position [1554, 0]
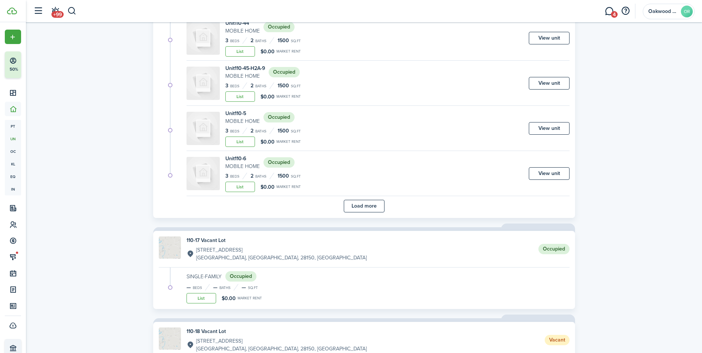
click at [365, 198] on unit-card-list-item "Unit 110-6 Mobile Home Occupied 3 Beds 2 Baths 1500 sq.ft List $0.00 Market ren…" at bounding box center [364, 177] width 411 height 45
click at [363, 202] on button "Load more" at bounding box center [364, 206] width 41 height 13
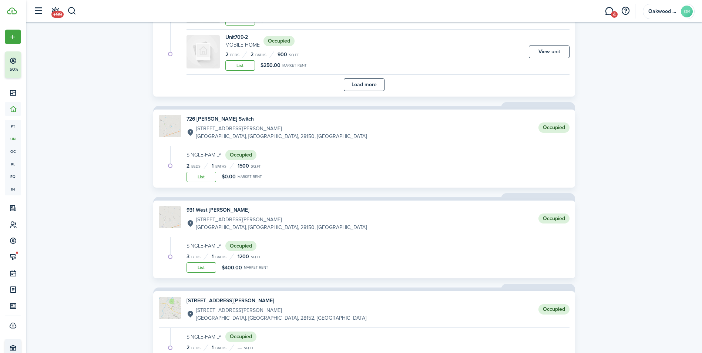
scroll to position [2590, 0]
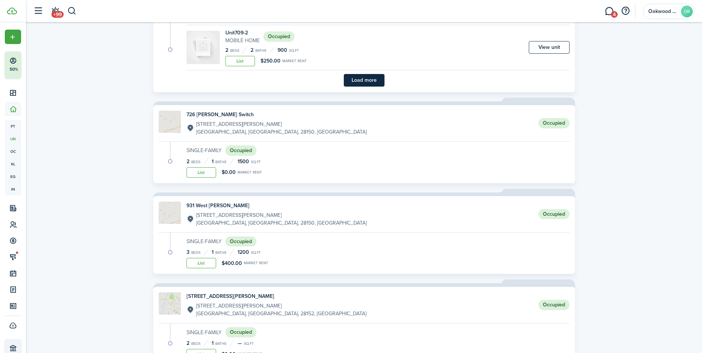
click at [374, 85] on button "Load more" at bounding box center [364, 80] width 41 height 13
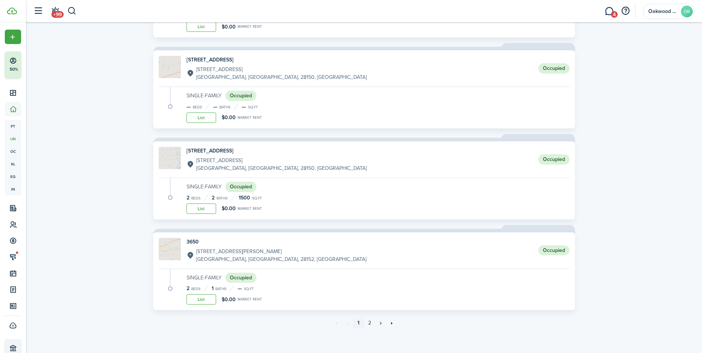
scroll to position [3397, 0]
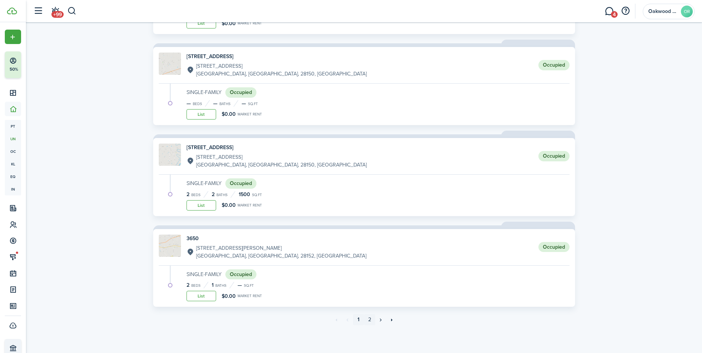
click at [371, 320] on link "2" at bounding box center [369, 319] width 11 height 11
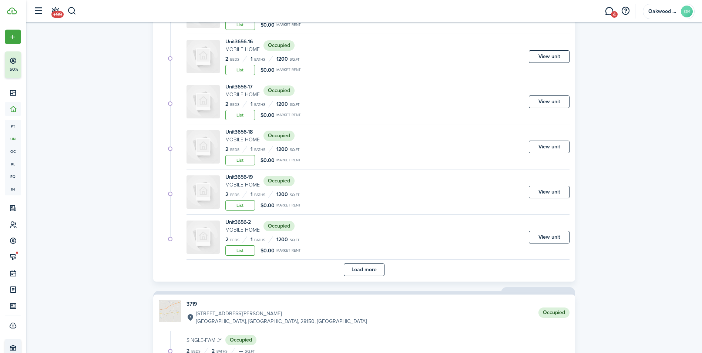
scroll to position [473, 0]
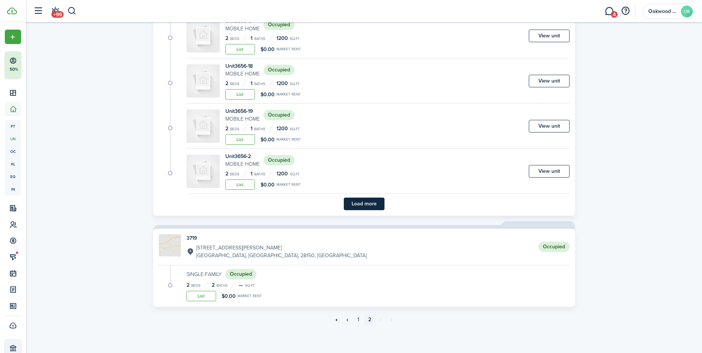
click at [360, 208] on button "Load more" at bounding box center [364, 204] width 41 height 13
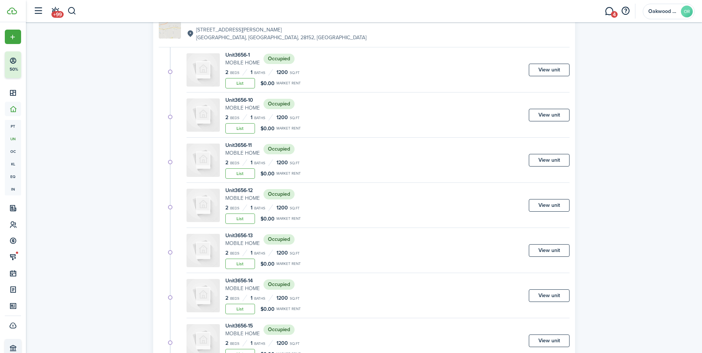
scroll to position [0, 0]
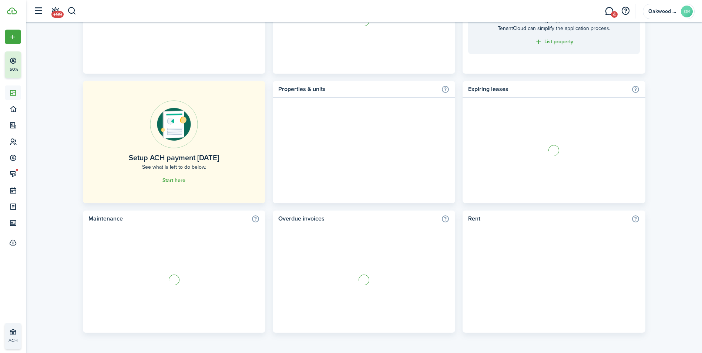
scroll to position [388, 0]
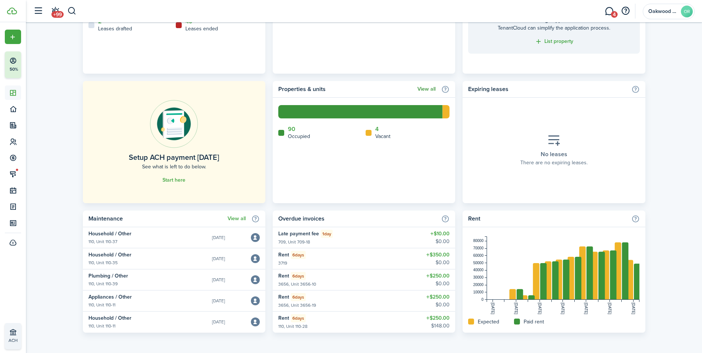
click at [430, 90] on link "View all" at bounding box center [426, 89] width 18 height 6
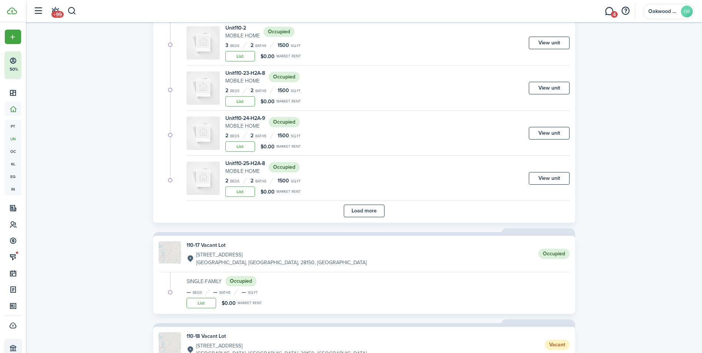
scroll to position [444, 0]
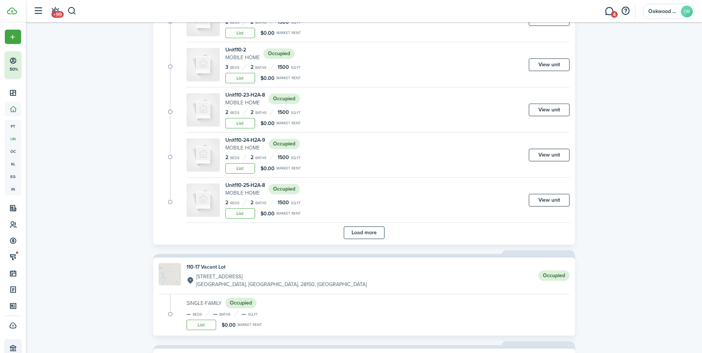
click at [391, 174] on div "Unit 110-24-H2A-9 Mobile Home Occupied 2 Beds 2 Baths 1500 sq.ft List $0.00 Mar…" at bounding box center [377, 156] width 383 height 41
drag, startPoint x: 371, startPoint y: 233, endPoint x: 380, endPoint y: 218, distance: 17.8
click at [374, 229] on button "Load more" at bounding box center [364, 232] width 41 height 13
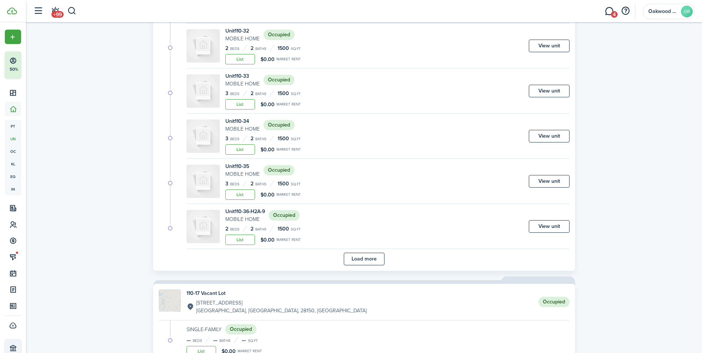
scroll to position [962, 0]
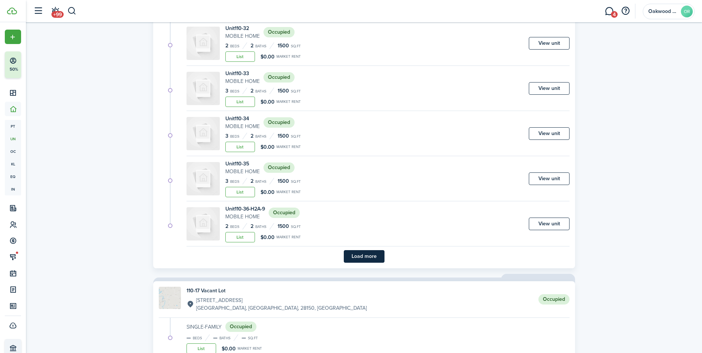
click at [370, 261] on button "Load more" at bounding box center [364, 256] width 41 height 13
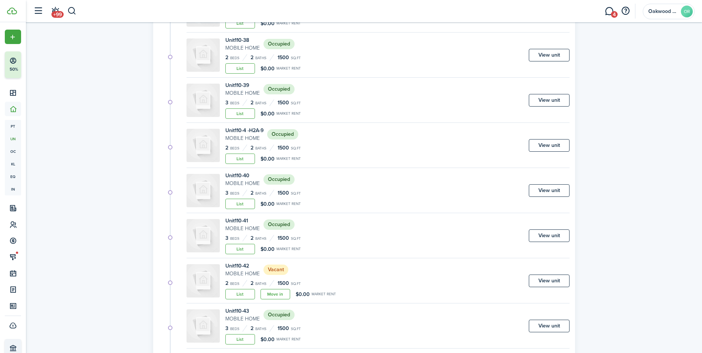
scroll to position [1258, 0]
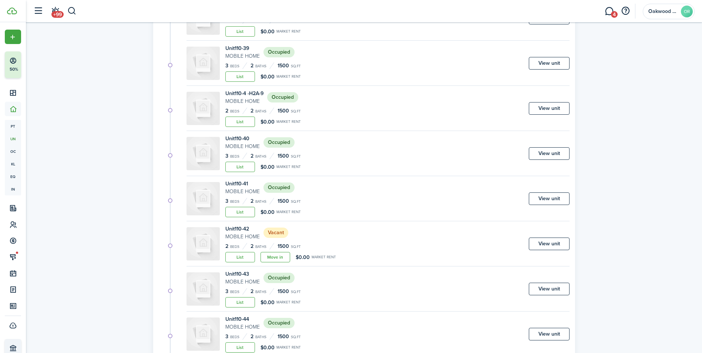
click at [370, 261] on div "Unit 110-42 Mobile Home Vacant 2 Beds 2 Baths 1500 sq.ft List Move in $0.00 Mar…" at bounding box center [377, 245] width 383 height 41
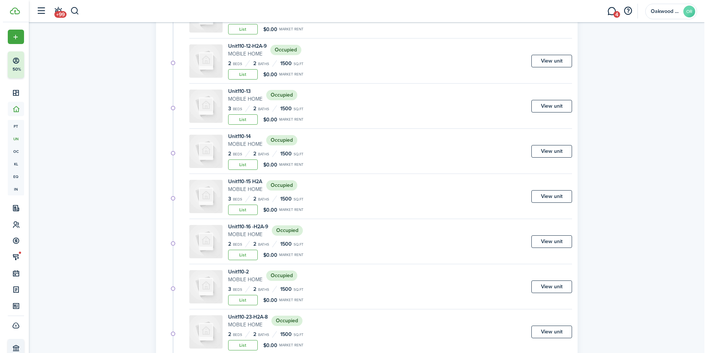
scroll to position [0, 0]
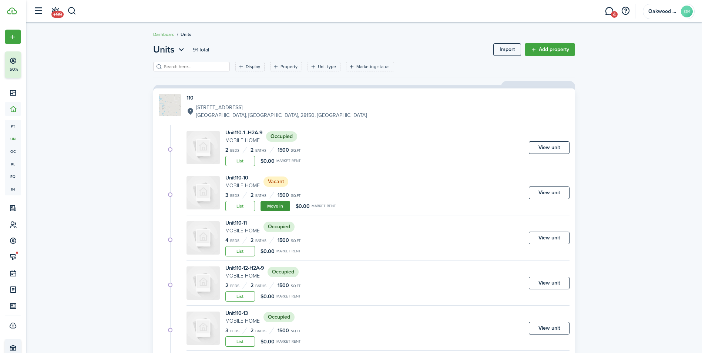
click at [269, 203] on link "Move in" at bounding box center [275, 206] width 30 height 10
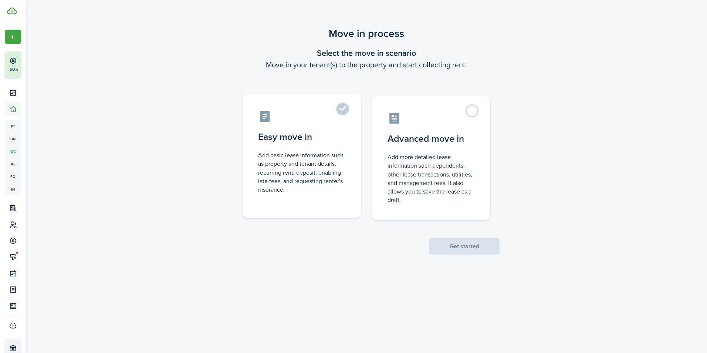
click at [294, 166] on control-radio-card-description "Add basic lease information such as property and tenant details, recurring rent…" at bounding box center [301, 172] width 87 height 43
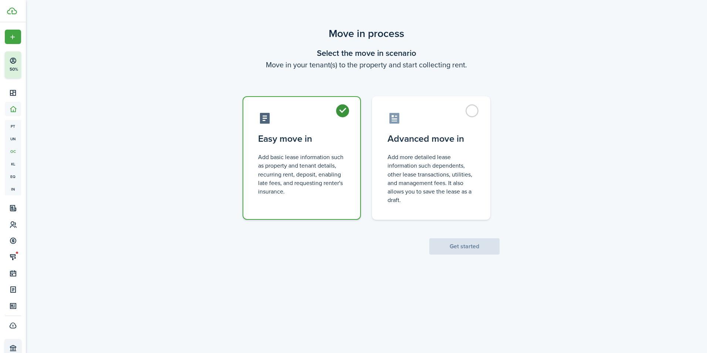
radio input "true"
click at [447, 248] on button "Get started" at bounding box center [465, 246] width 70 height 16
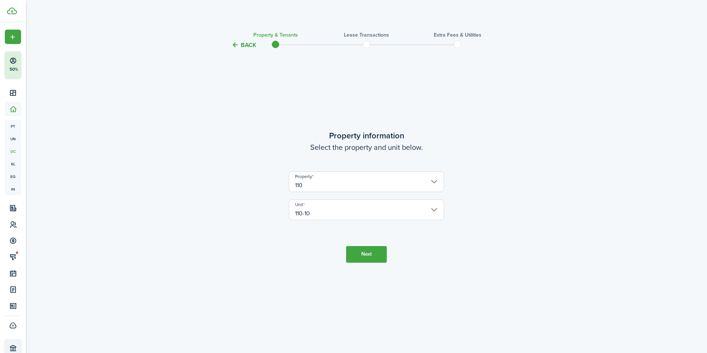
click at [366, 249] on button "Next" at bounding box center [366, 254] width 41 height 17
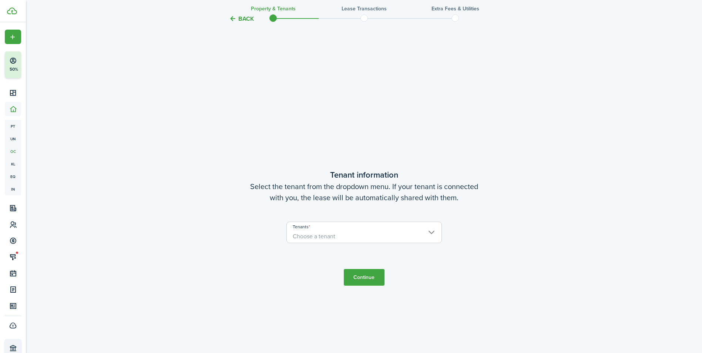
scroll to position [303, 0]
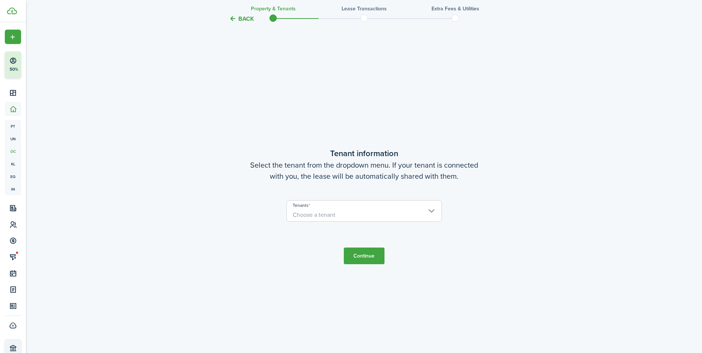
click at [384, 212] on span "Choose a tenant" at bounding box center [364, 215] width 155 height 13
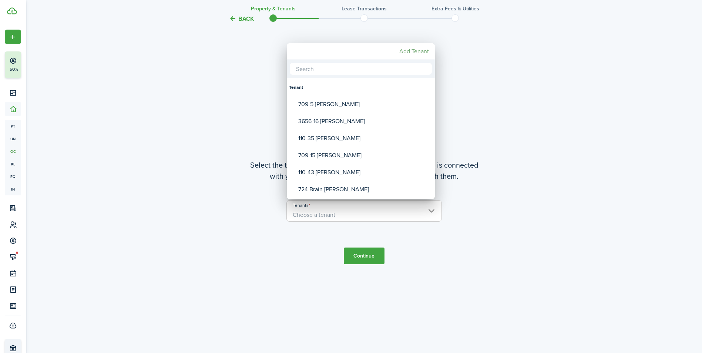
click at [408, 54] on mbsc-button "Add Tenant" at bounding box center [414, 51] width 36 height 13
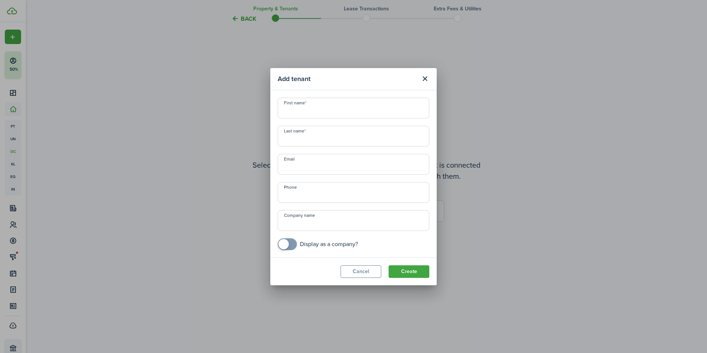
click at [326, 115] on input "First name" at bounding box center [354, 108] width 152 height 21
drag, startPoint x: 335, startPoint y: 110, endPoint x: 317, endPoint y: 113, distance: 17.8
click at [317, 113] on input "110-10 [PERSON_NAME]" at bounding box center [354, 108] width 152 height 21
type input "110-42 [PERSON_NAME]"
type input "[PERSON_NAME]"
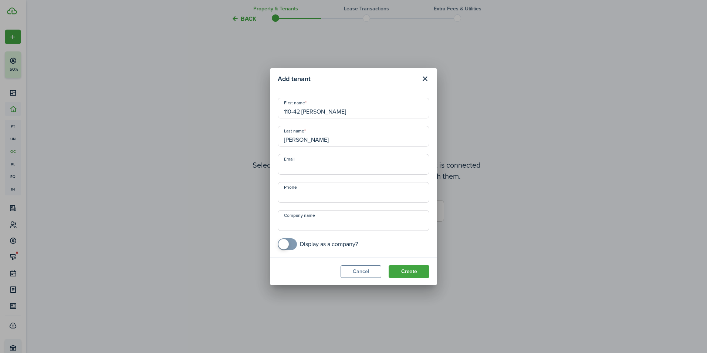
type input "[EMAIL_ADDRESS][DOMAIN_NAME]"
type input "[PHONE_NUMBER]"
click at [316, 139] on input "[PERSON_NAME]" at bounding box center [354, 136] width 152 height 21
drag, startPoint x: 315, startPoint y: 139, endPoint x: 292, endPoint y: 140, distance: 23.0
click at [286, 144] on input "[PERSON_NAME]" at bounding box center [354, 136] width 152 height 21
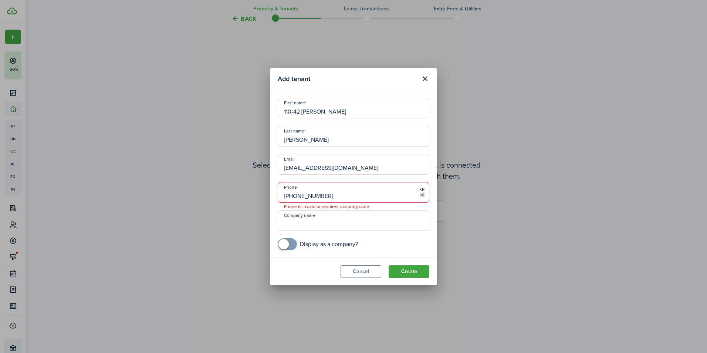
click at [337, 112] on input "110-42 [PERSON_NAME]" at bounding box center [354, 108] width 152 height 21
type input "110-10 [PERSON_NAME]"
click at [317, 137] on input "[PERSON_NAME]" at bounding box center [354, 136] width 152 height 21
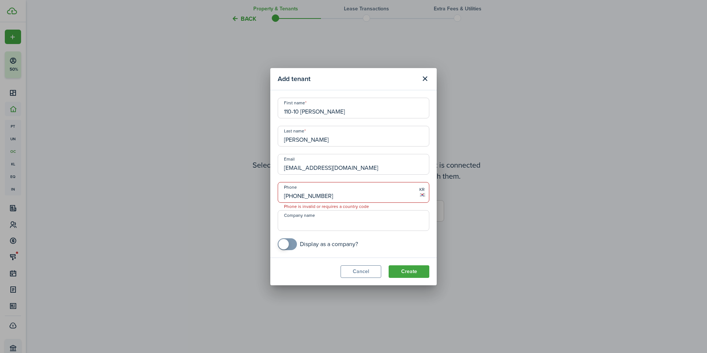
type input "[PERSON_NAME]"
drag, startPoint x: 391, startPoint y: 166, endPoint x: 227, endPoint y: 181, distance: 164.6
click at [227, 181] on div "Add tenant First name 110-10 [PERSON_NAME] Last name [PERSON_NAME] Email [EMAIL…" at bounding box center [353, 176] width 707 height 353
click at [305, 167] on input "[PERSON_NAME] [EMAIL_ADDRESS]" at bounding box center [354, 164] width 152 height 21
type input "[EMAIL_ADDRESS]"
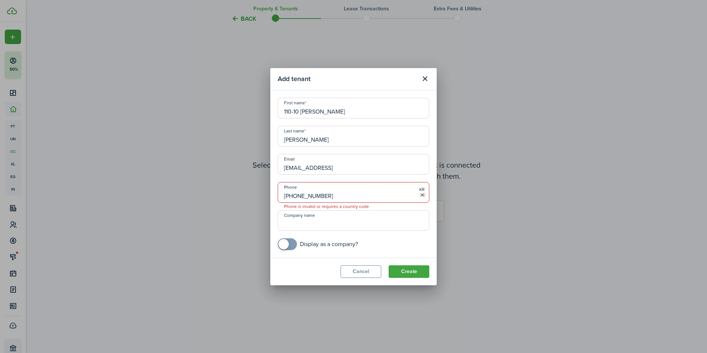
click at [341, 197] on input "[PHONE_NUMBER]" at bounding box center [354, 192] width 152 height 21
drag, startPoint x: 339, startPoint y: 199, endPoint x: 233, endPoint y: 198, distance: 105.8
click at [233, 198] on div "Add tenant First name 110-10 [PERSON_NAME] Last name [PERSON_NAME] Email [EMAIL…" at bounding box center [353, 176] width 707 height 353
type input "+2"
click at [288, 195] on input "[PHONE_NUMBER]" at bounding box center [354, 192] width 152 height 21
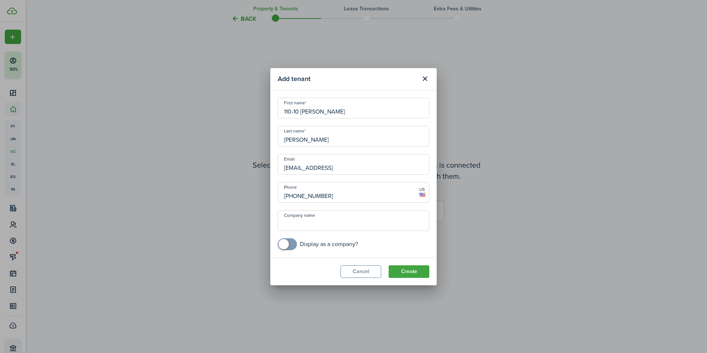
type input "[PHONE_NUMBER]"
click at [305, 228] on input "Company name" at bounding box center [354, 220] width 152 height 21
drag, startPoint x: 522, startPoint y: 211, endPoint x: 518, endPoint y: 217, distance: 7.1
click at [522, 211] on div "Add tenant First name 110-10 [PERSON_NAME] Last name [PERSON_NAME] Email [EMAIL…" at bounding box center [353, 176] width 707 height 353
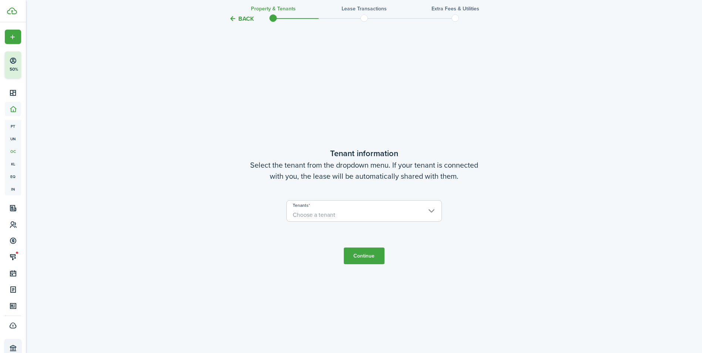
click at [408, 211] on span "Choose a tenant" at bounding box center [364, 215] width 155 height 13
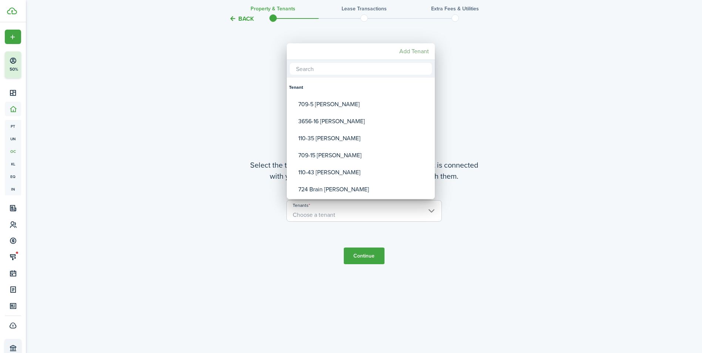
drag, startPoint x: 419, startPoint y: 54, endPoint x: 415, endPoint y: 57, distance: 5.0
click at [419, 54] on mbsc-button "Add Tenant" at bounding box center [414, 51] width 36 height 13
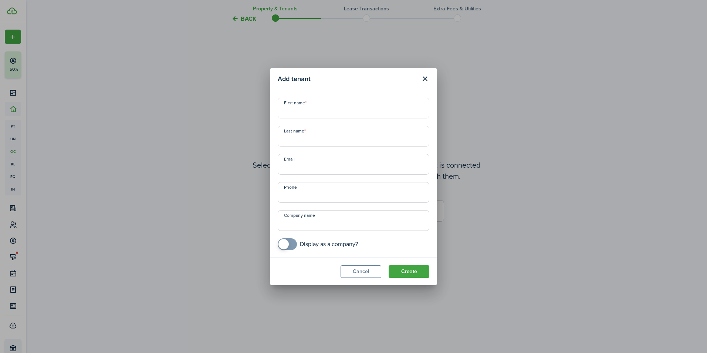
click at [325, 112] on input "First name" at bounding box center [354, 108] width 152 height 21
type input "110-10 [PERSON_NAME]"
type input "[PERSON_NAME]"
type input "d"
type input "[EMAIL_ADDRESS][DOMAIN_NAME]"
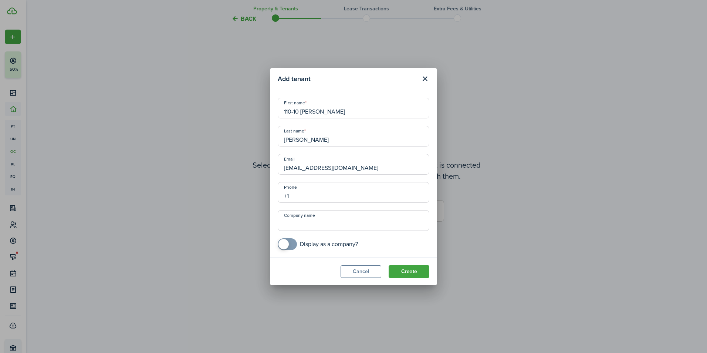
click at [298, 195] on input "+1" at bounding box center [354, 192] width 152 height 21
type input "[PHONE_NUMBER]"
click at [407, 272] on button "Create" at bounding box center [409, 271] width 41 height 13
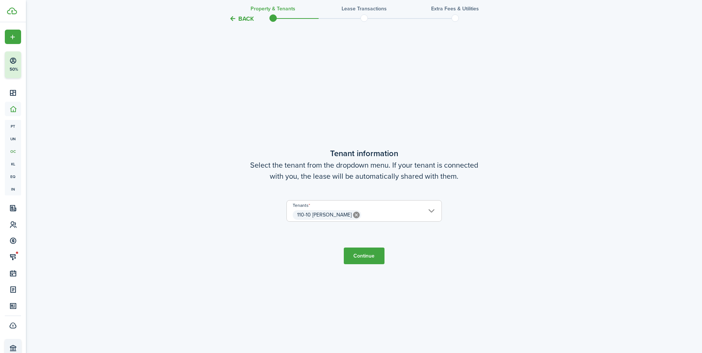
click at [367, 257] on button "Continue" at bounding box center [364, 256] width 41 height 17
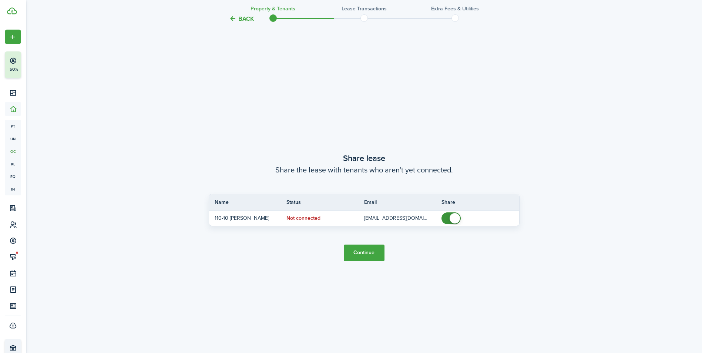
scroll to position [656, 0]
click at [361, 251] on button "Continue" at bounding box center [364, 252] width 41 height 17
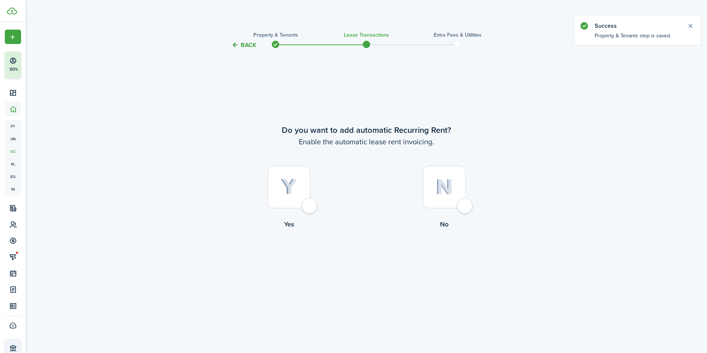
click at [286, 196] on div at bounding box center [289, 187] width 43 height 43
radio input "true"
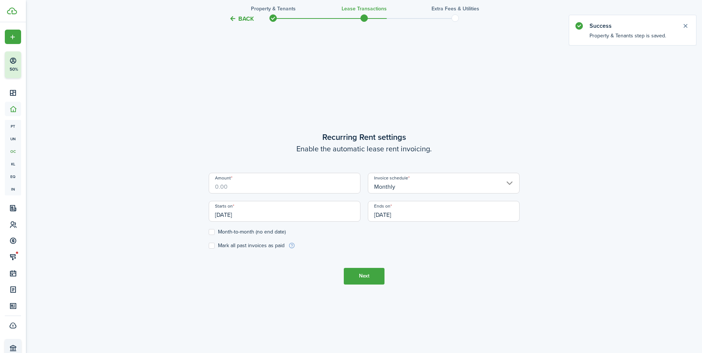
scroll to position [303, 0]
click at [313, 186] on input "Amount" at bounding box center [285, 181] width 152 height 21
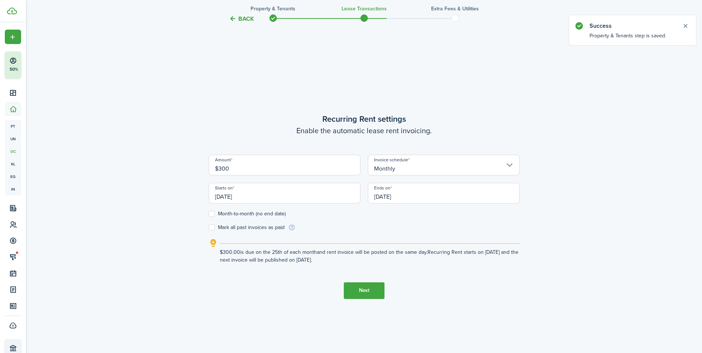
click at [435, 166] on input "Monthly" at bounding box center [444, 165] width 152 height 21
type input "$300.00"
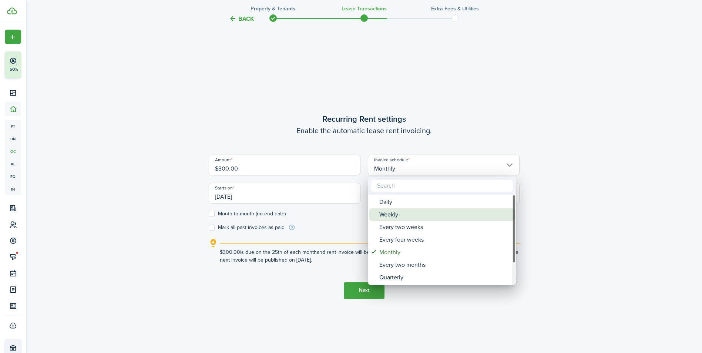
click at [417, 212] on div "Weekly" at bounding box center [444, 214] width 131 height 13
type input "Weekly"
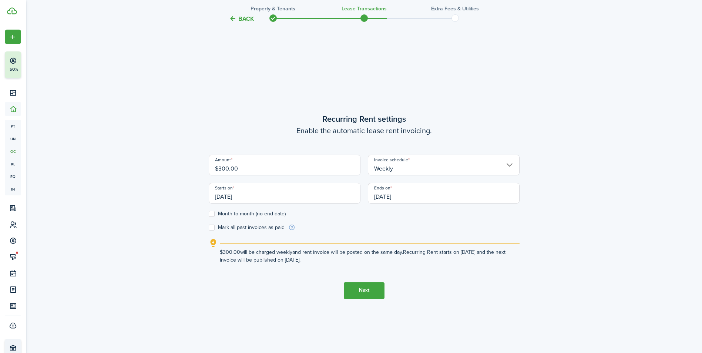
click at [289, 201] on input "[DATE]" at bounding box center [285, 193] width 152 height 21
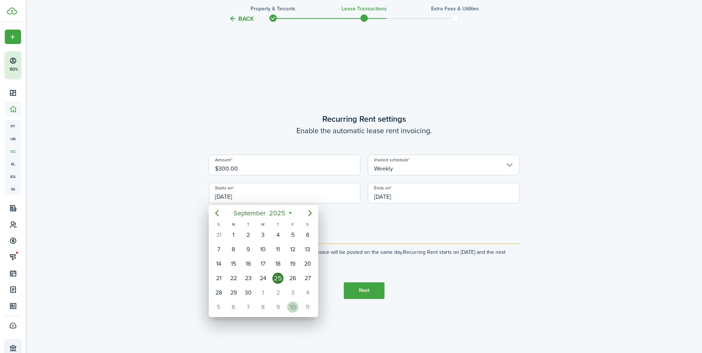
click at [288, 306] on div "10" at bounding box center [292, 307] width 11 height 11
type input "[DATE]"
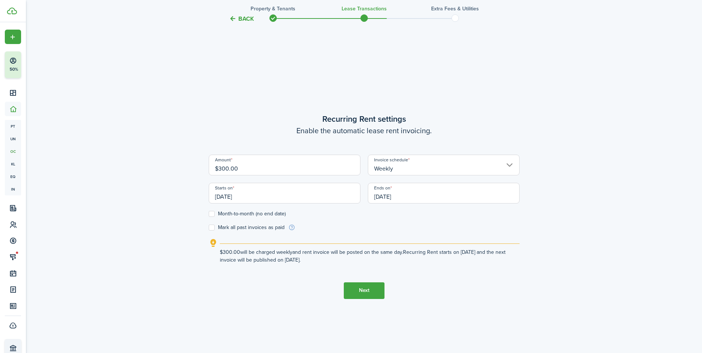
click at [418, 199] on input "[DATE]" at bounding box center [444, 193] width 152 height 21
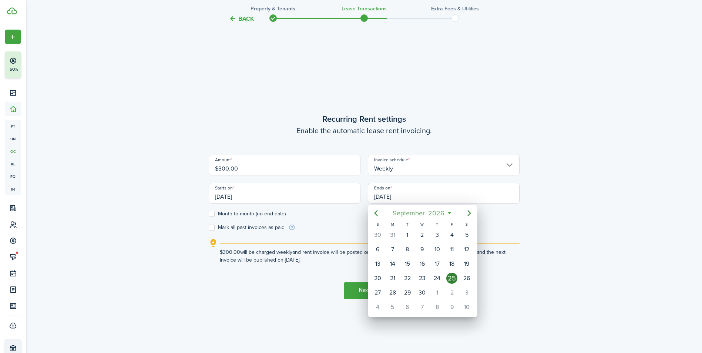
click at [415, 215] on span "September" at bounding box center [409, 212] width 36 height 13
click at [390, 239] on div "Jan" at bounding box center [388, 233] width 30 height 22
click at [454, 291] on div "30" at bounding box center [451, 292] width 11 height 11
type input "[DATE]"
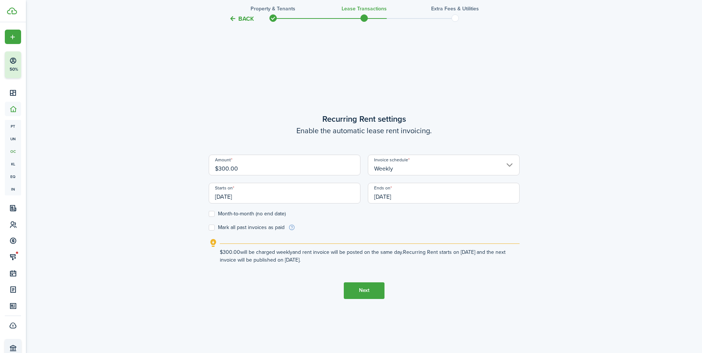
click at [367, 290] on button "Next" at bounding box center [364, 290] width 41 height 17
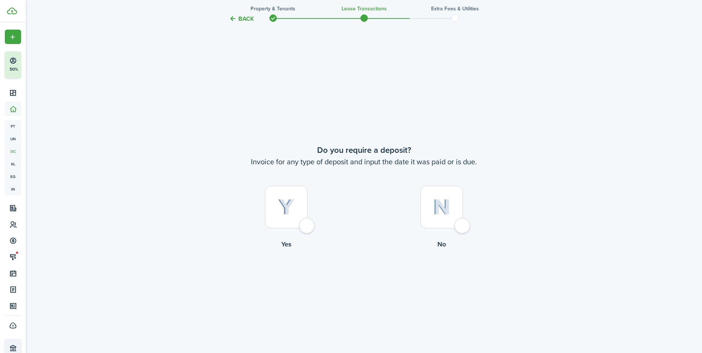
scroll to position [656, 0]
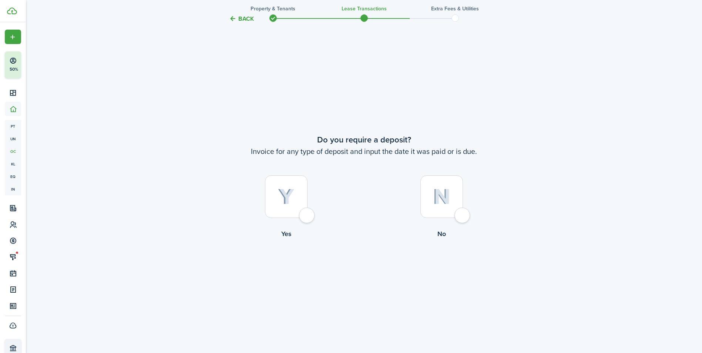
click at [277, 210] on div at bounding box center [286, 196] width 43 height 43
radio input "true"
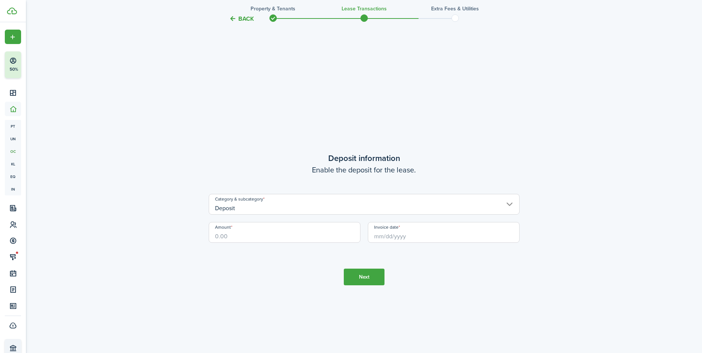
scroll to position [1009, 0]
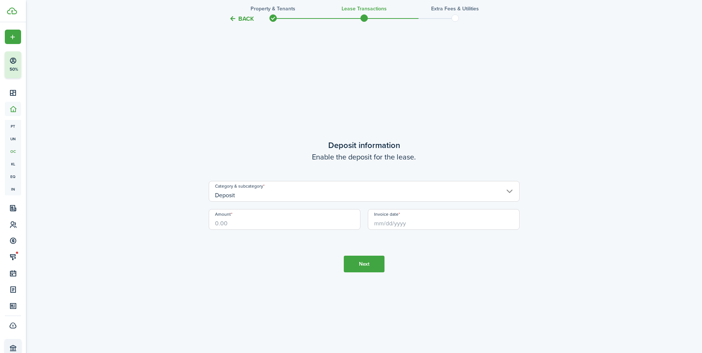
click at [288, 223] on input "Amount" at bounding box center [285, 219] width 152 height 21
click at [422, 224] on input "Invoice date" at bounding box center [444, 219] width 152 height 21
type input "$1,000.00"
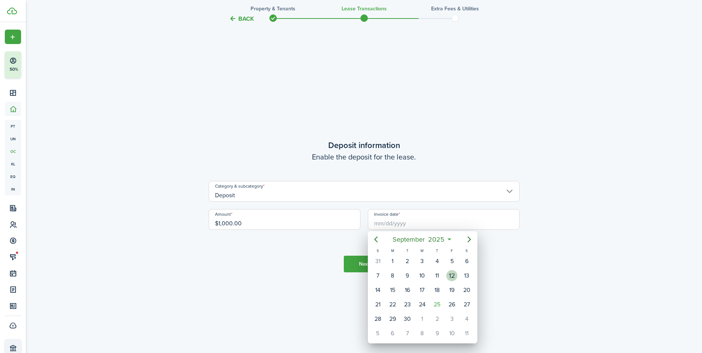
click at [450, 279] on div "12" at bounding box center [451, 275] width 11 height 11
type input "[DATE]"
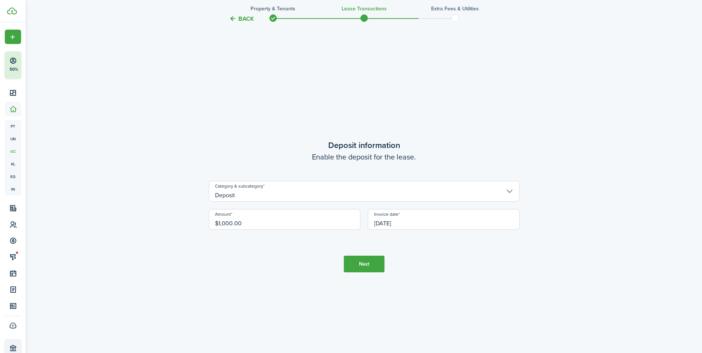
click at [373, 259] on button "Next" at bounding box center [364, 264] width 41 height 17
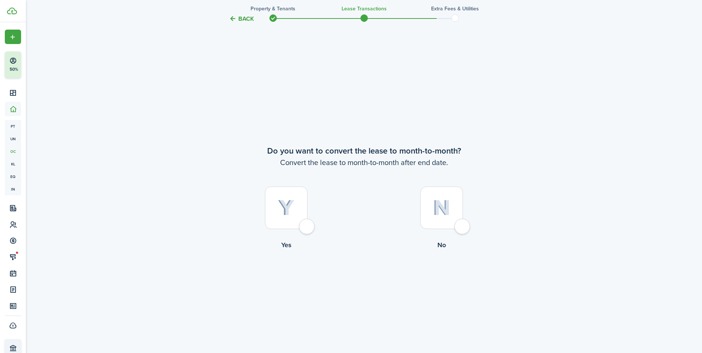
scroll to position [1362, 0]
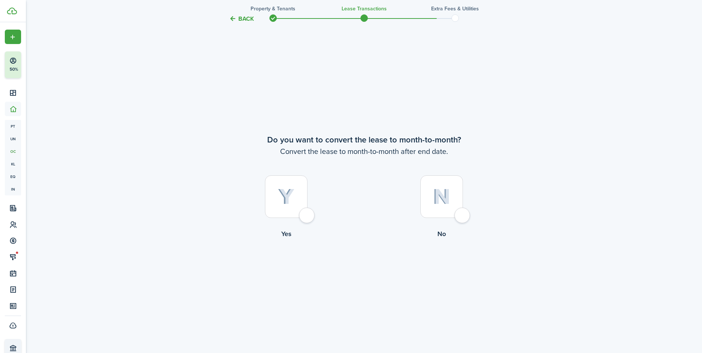
click at [437, 198] on img at bounding box center [441, 197] width 17 height 16
radio input "true"
click at [356, 270] on button "Continue" at bounding box center [364, 269] width 41 height 17
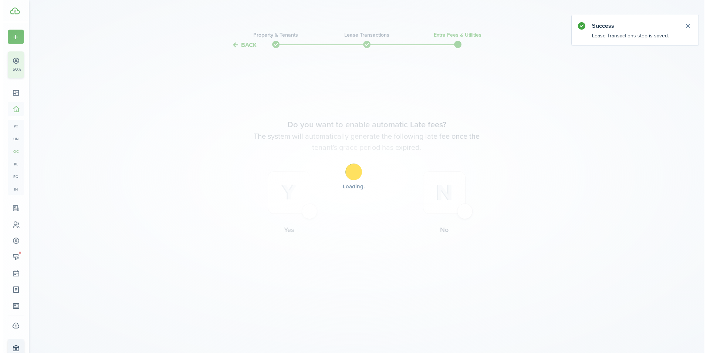
scroll to position [0, 0]
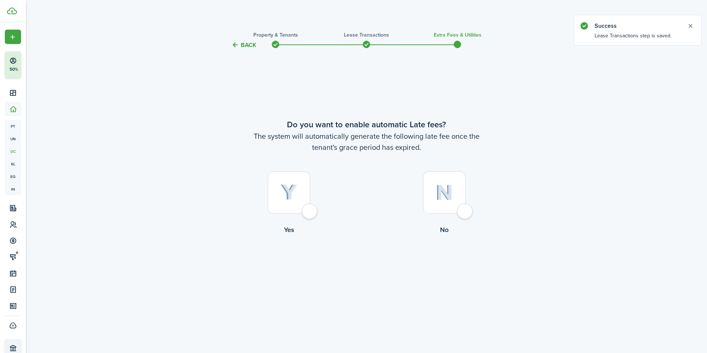
click at [301, 185] on div at bounding box center [289, 192] width 43 height 43
radio input "true"
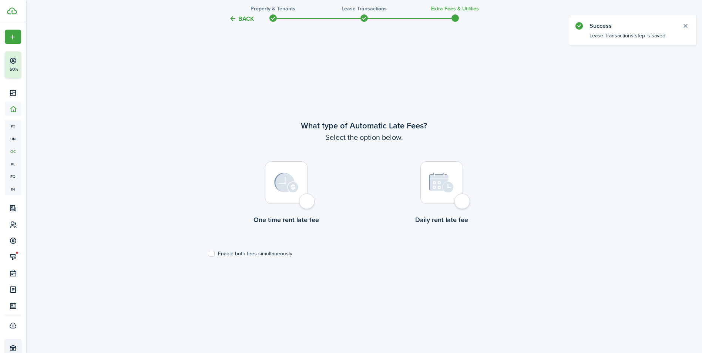
click at [299, 188] on div at bounding box center [286, 182] width 43 height 43
radio input "true"
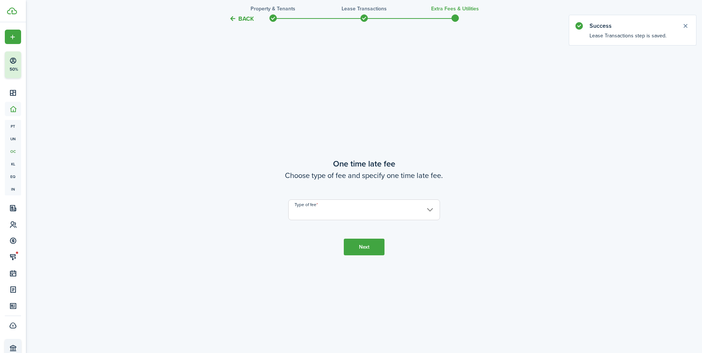
scroll to position [656, 0]
click at [335, 220] on tc-wizard-step "One time late fee Choose type of fee and specify one time late fee. Type of fee…" at bounding box center [364, 205] width 311 height 353
click at [340, 211] on input "Type of fee" at bounding box center [364, 209] width 152 height 21
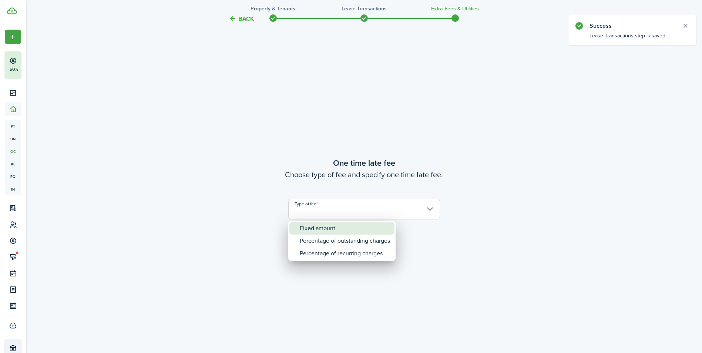
click at [351, 229] on div "Fixed amount" at bounding box center [345, 228] width 90 height 13
type input "Fixed amount"
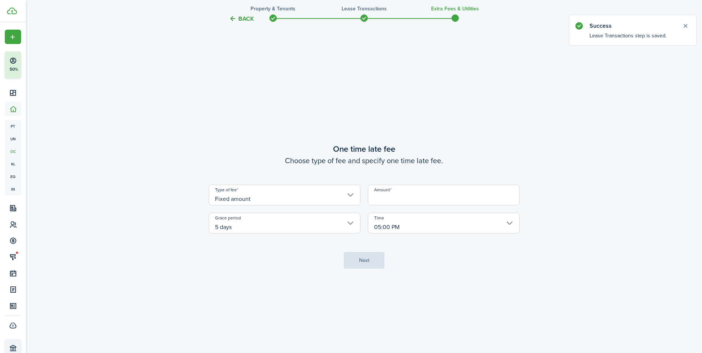
click at [391, 199] on input "Amount" at bounding box center [444, 195] width 152 height 21
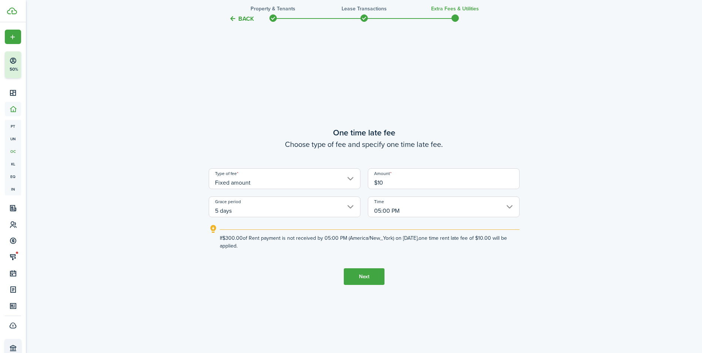
type input "$10.00"
click at [314, 236] on explanation-description "If $300.00 of Rent payment is not received by 05:00 PM ([GEOGRAPHIC_DATA]/New_Y…" at bounding box center [370, 242] width 300 height 16
click at [367, 276] on button "Next" at bounding box center [364, 276] width 41 height 17
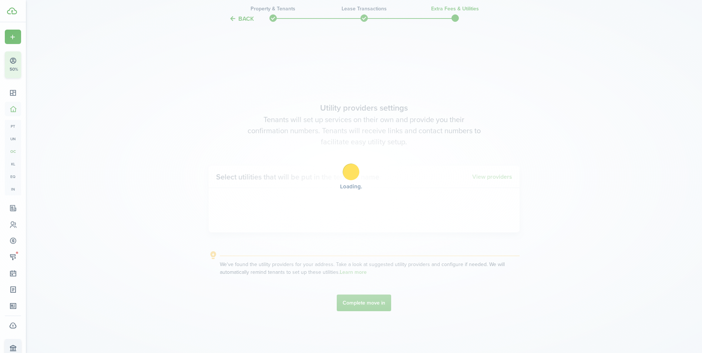
scroll to position [1009, 0]
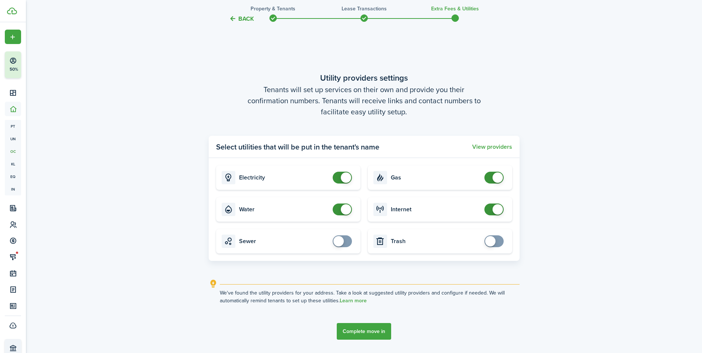
checkbox input "false"
click at [339, 209] on span at bounding box center [342, 209] width 7 height 12
click at [347, 183] on card "Electricity" at bounding box center [288, 177] width 144 height 24
checkbox input "false"
click at [346, 177] on span at bounding box center [346, 177] width 10 height 10
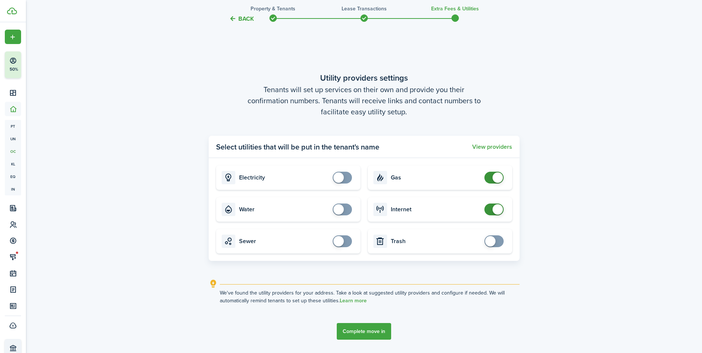
checkbox input "false"
click at [500, 179] on span at bounding box center [497, 177] width 10 height 10
click at [372, 334] on button "Complete move in" at bounding box center [364, 331] width 54 height 17
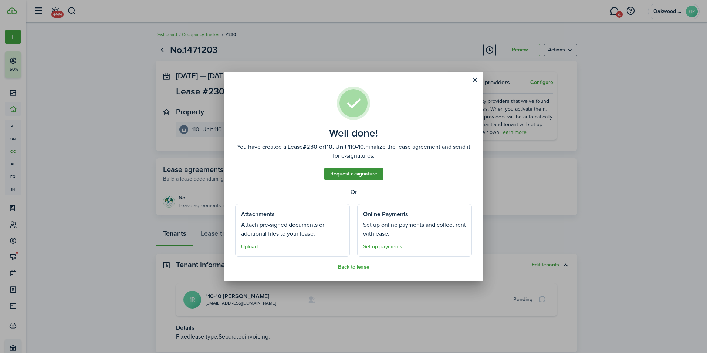
click at [352, 172] on link "Request e-signature" at bounding box center [353, 174] width 59 height 13
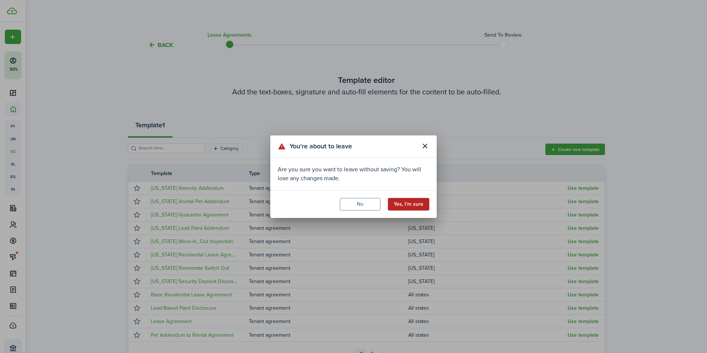
click at [421, 202] on button "Yes, I'm sure" at bounding box center [408, 204] width 41 height 13
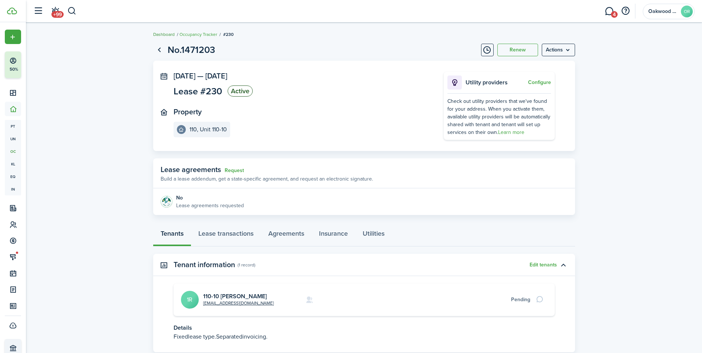
click at [170, 31] on link "Dashboard" at bounding box center [163, 34] width 21 height 7
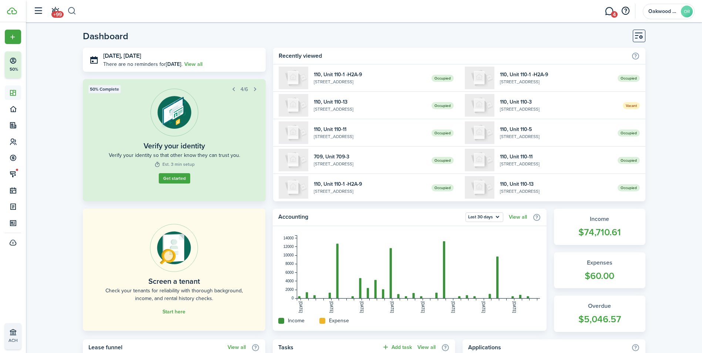
click at [73, 11] on button "button" at bounding box center [71, 11] width 9 height 13
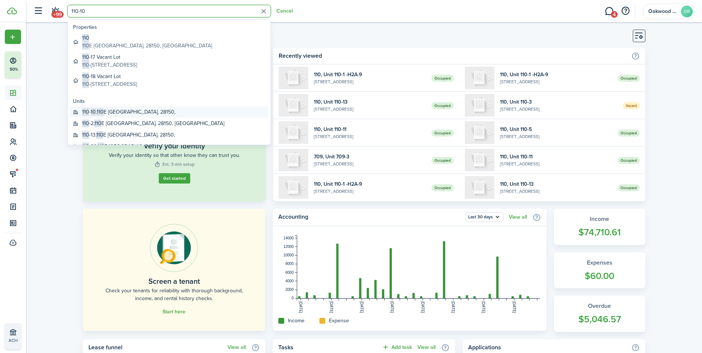
type input "110-10"
click at [114, 110] on global-search-item-title "110 - 10 , [STREET_ADDRESS]," at bounding box center [128, 112] width 93 height 8
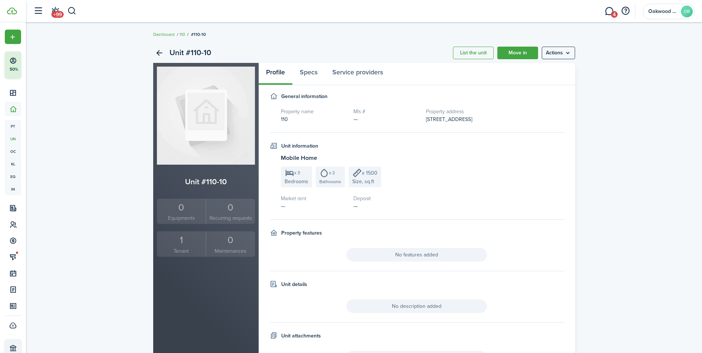
click at [184, 239] on div "1" at bounding box center [182, 240] width 46 height 14
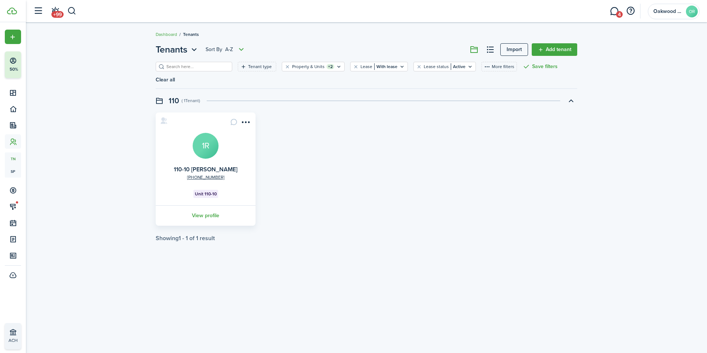
click at [208, 139] on avatar-text "1R" at bounding box center [206, 146] width 26 height 26
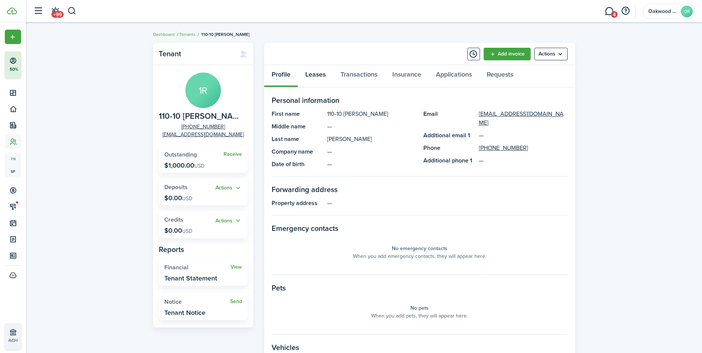
click at [319, 80] on link "Leases" at bounding box center [315, 76] width 35 height 22
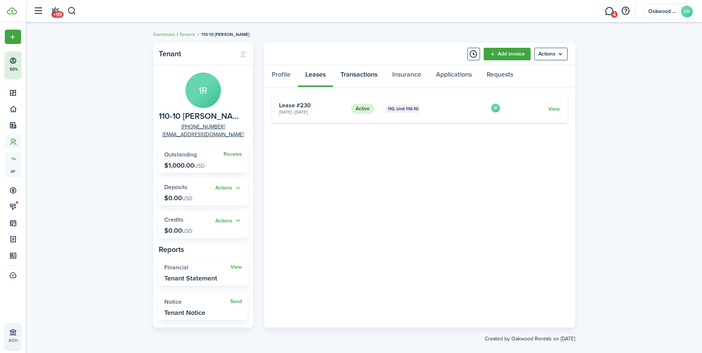
click at [357, 74] on link "Transactions" at bounding box center [359, 76] width 52 height 22
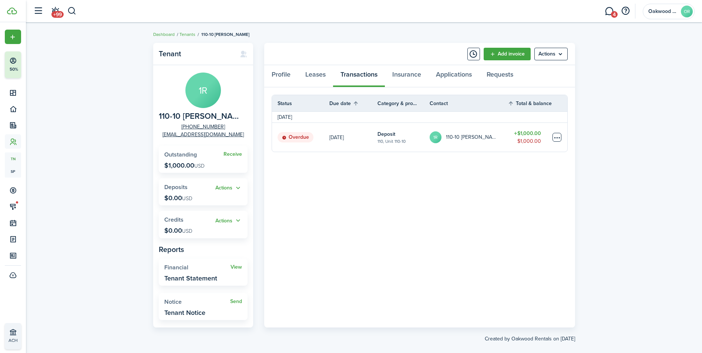
click at [558, 138] on table-menu-btn-icon at bounding box center [556, 137] width 9 height 9
click at [522, 166] on link "Mark as paid" at bounding box center [528, 164] width 65 height 13
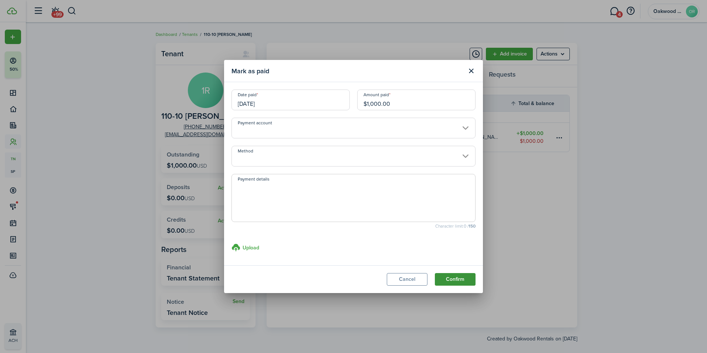
click at [460, 276] on button "Confirm" at bounding box center [455, 279] width 41 height 13
